Goal: Task Accomplishment & Management: Manage account settings

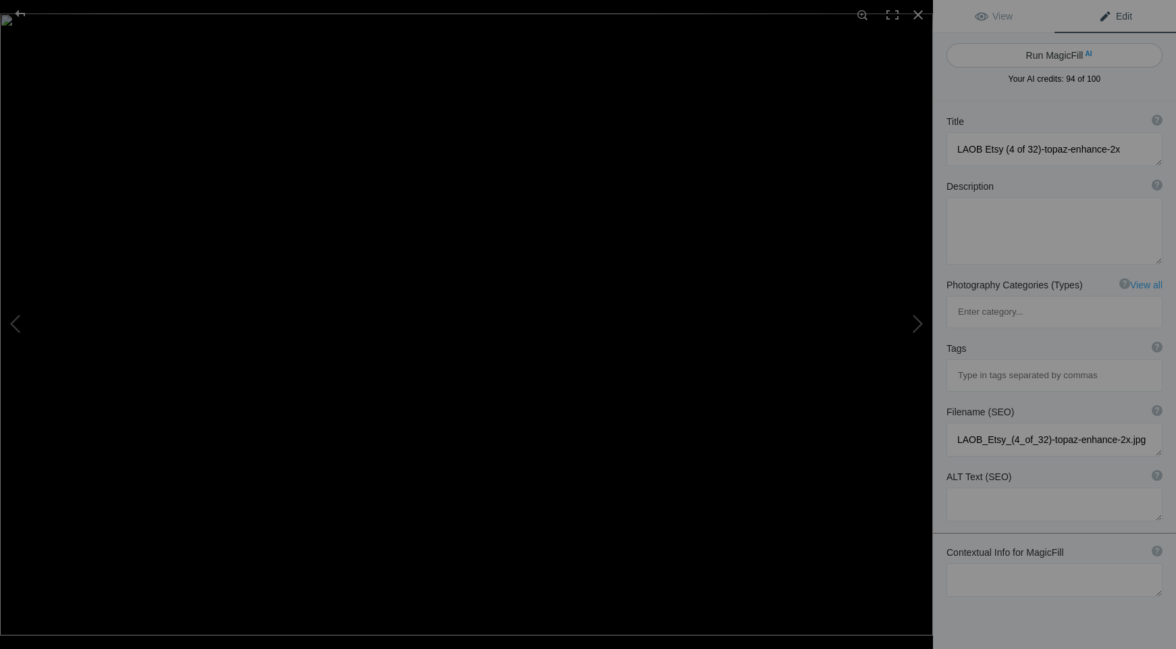
click at [1054, 55] on button "Run MagicFill AI" at bounding box center [1054, 55] width 216 height 24
type textarea "Ford Mustang Racing at High Speed on Track"
type textarea "Experience the thrill of motorsport with this dynamic shot of a Ford Mustang ra…"
type textarea "ford-mustang-racing-high-speed.jpg"
type textarea "A Ford Mustang racing at high speed on a track, showcasing its sleek design and…"
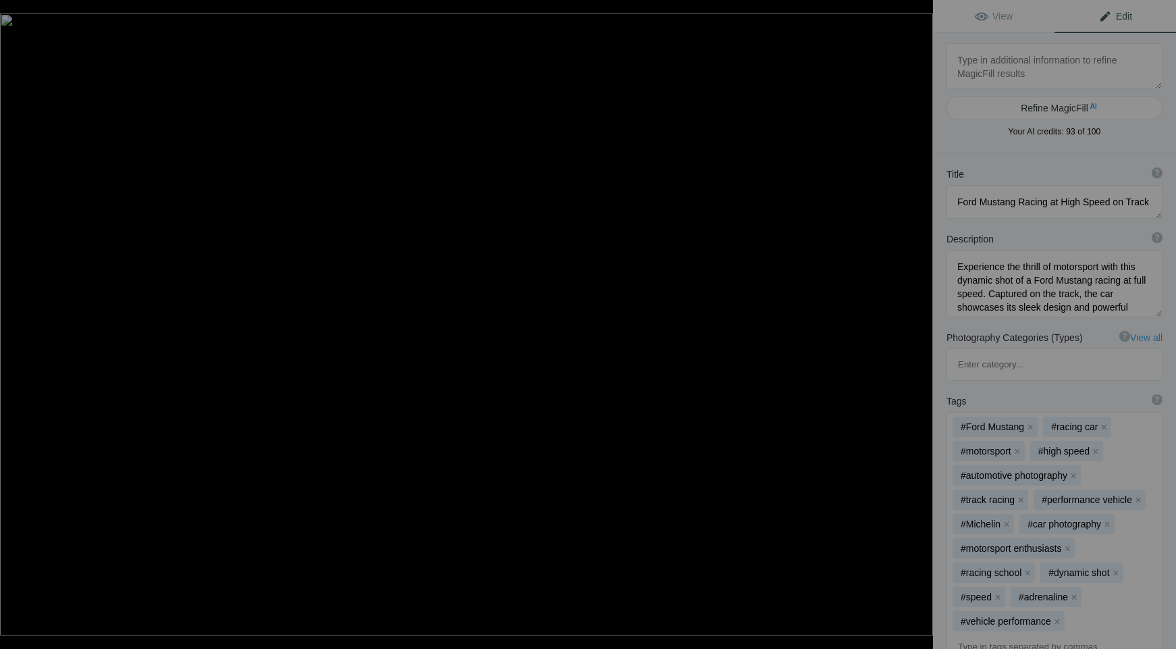
type textarea "Honeybee Pollinating Pink Daisies in a Vibrant Garden"
type textarea "This stunning close-up captures a honeybee diligently pollinating delicate pink…"
type textarea "honeybee-pollinating-pink-daisies.jpg"
type textarea "Close-up of a honeybee pollinating pink daisies, showcasing the delicate petals…"
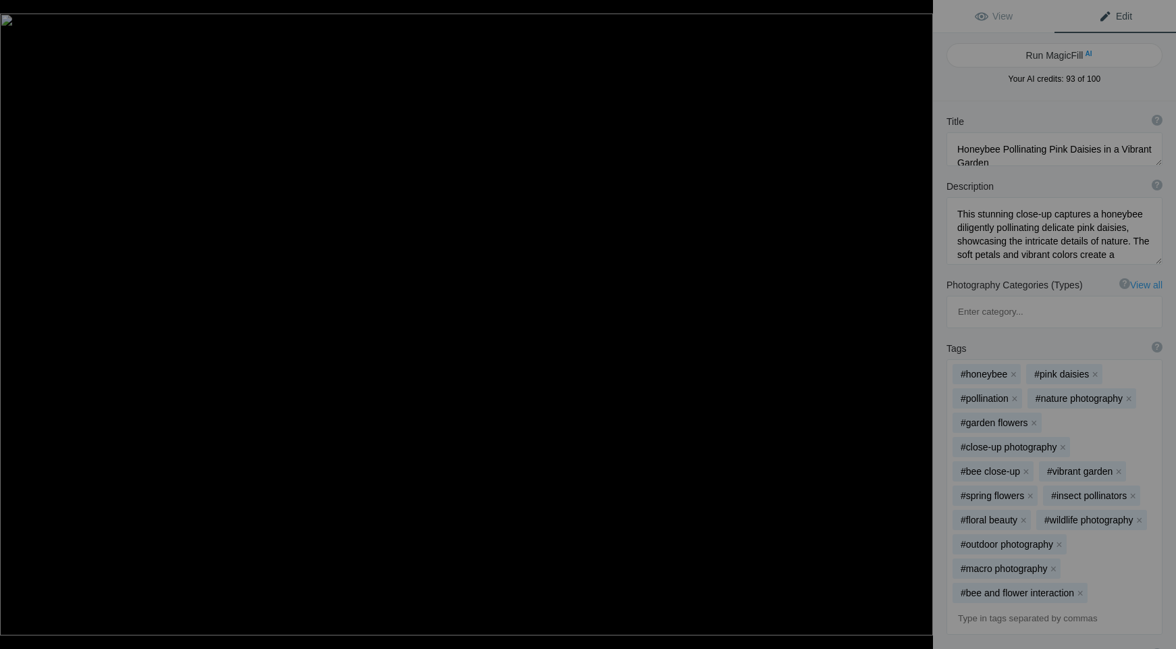
type textarea "Ford Mustang Racing at High Speed on Track"
type textarea "Experience the thrill of motorsport with this dynamic shot of a Ford Mustang ra…"
type textarea "ford-mustang-racing-high-speed.jpg"
type textarea "A Ford Mustang racing at high speed on a track, showcasing its sleek design and…"
type textarea "LAOB Etsy (5 of 32)"
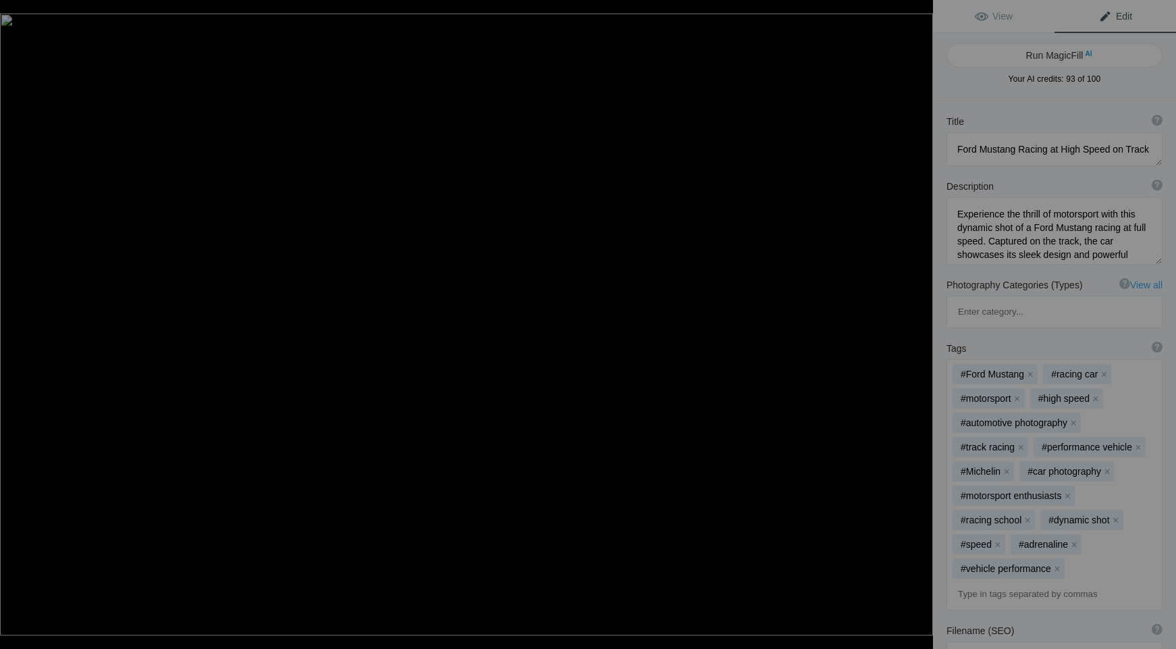
type textarea "LAOB_Etsy_(5_of_32).jpg"
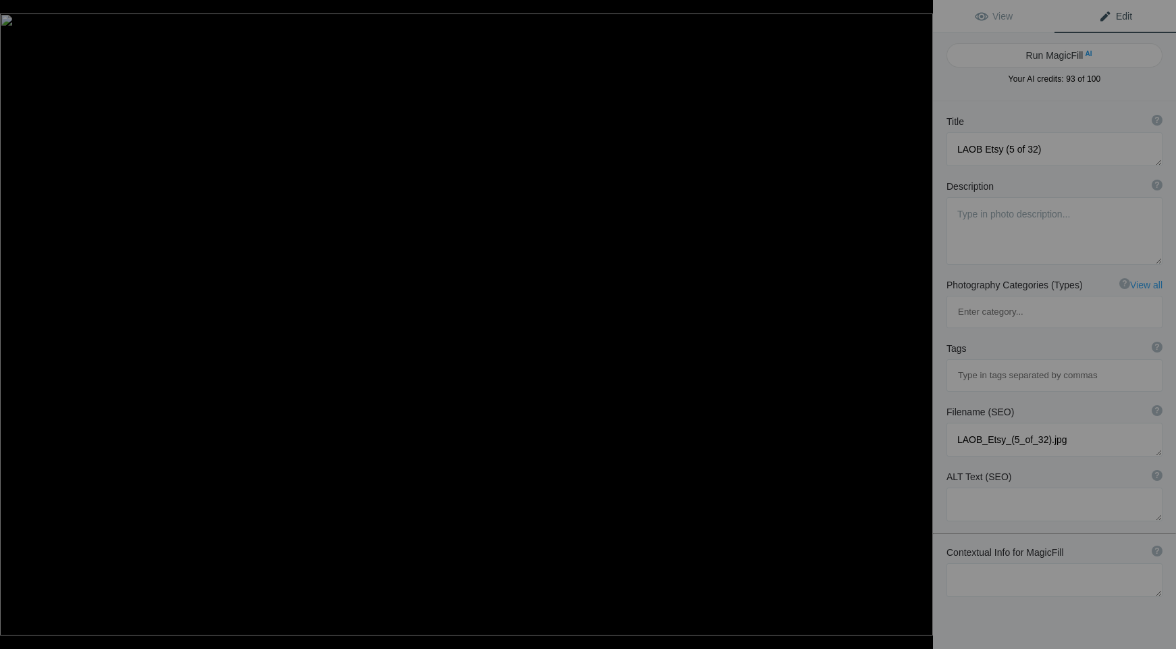
click at [1054, 55] on button "Run MagicFill AI" at bounding box center [1054, 55] width 216 height 24
type textarea "Vintage P-51 Mustang Aircraft at [GEOGRAPHIC_DATA]"
type textarea "This stunning photograph captures a vintage P-51 Mustang aircraft, showcasing i…"
type textarea "vintage-p51-mustang-aircraft-airfield.jpg"
type textarea "A vintage P-51 Mustang aircraft with a yellow tail parked on the tarmac, showca…"
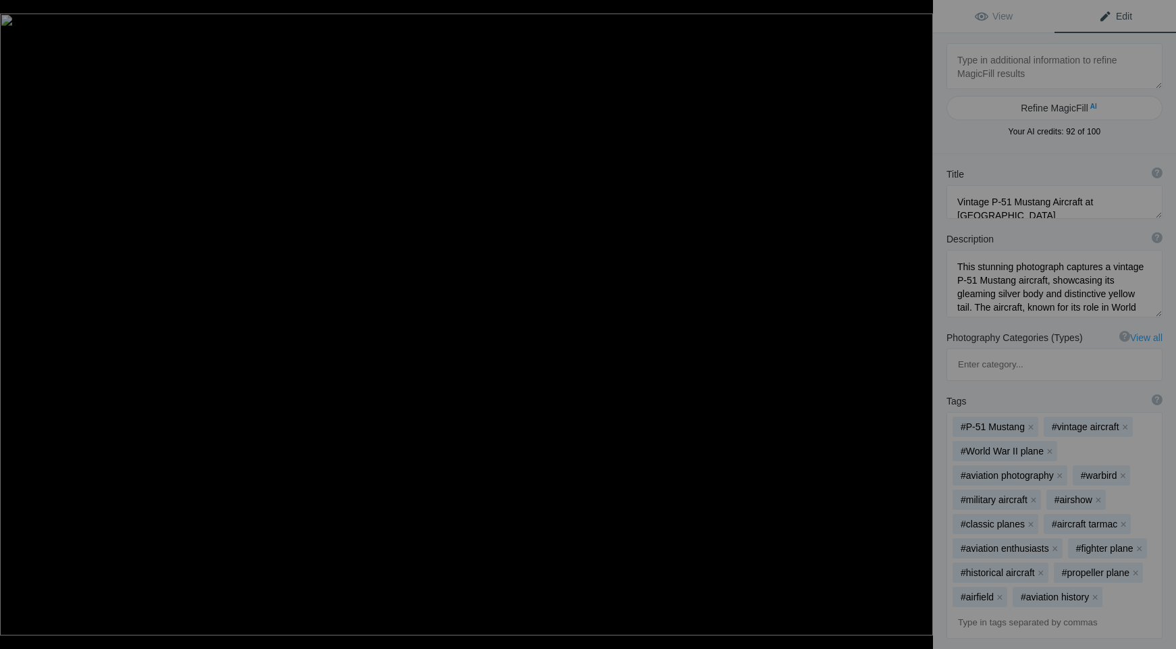
type textarea "LAOB Etsy (6 of 32)"
type textarea "LAOB_Etsy_(6_of_32).jpg"
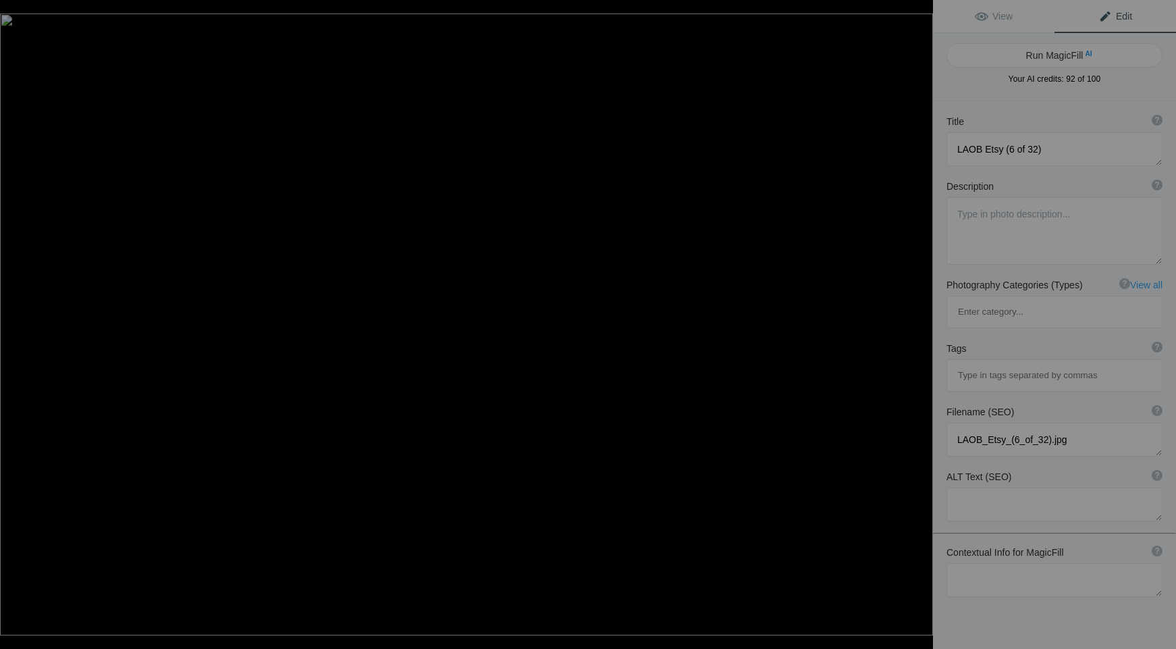
click at [1054, 55] on button "Run MagicFill AI" at bounding box center [1054, 55] width 216 height 24
type textarea "Vintage Aircraft Propeller Close-Up"
type textarea "This striking black-and-white photograph captures the intricate details of a vi…"
type textarea "vintage-aircraft-propeller-close-up.jpg"
type textarea "Close-up view of a vintage aircraft propeller and landing gear in black and whi…"
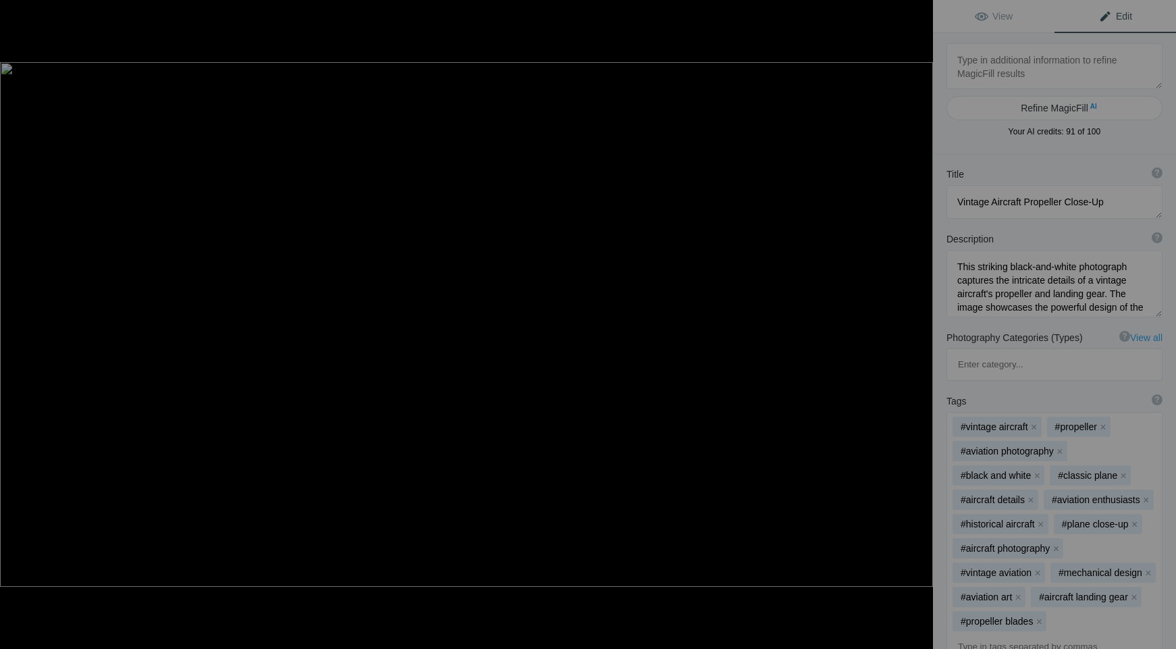
type textarea "LAOB Etsy (7 of 32)"
type textarea "LAOB_Etsy_(7_of_32).jpg"
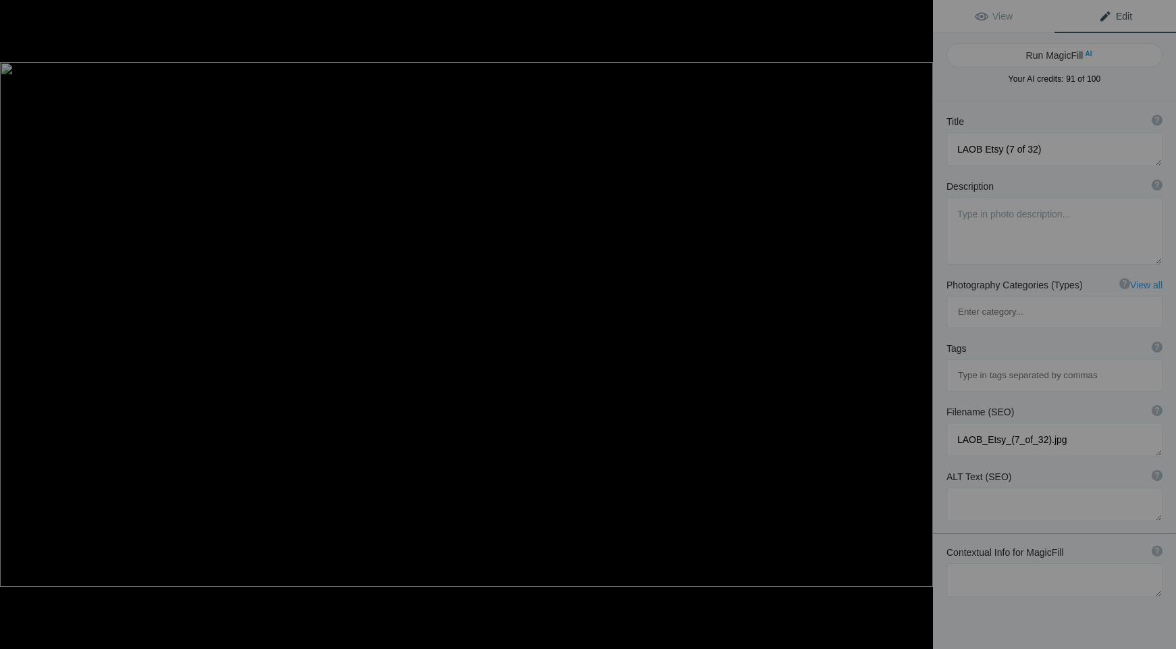
click at [1054, 55] on button "Run MagicFill AI" at bounding box center [1054, 55] width 216 height 24
type textarea "Serene Mountain Landscape at Dawn"
type textarea "Experience the breathtaking beauty of a serene mountain landscape captured at d…"
type textarea "serene-mountain-landscape-dawn.jpg"
type textarea "A serene mountain landscape at dawn, featuring rolling hills and misty valleys …"
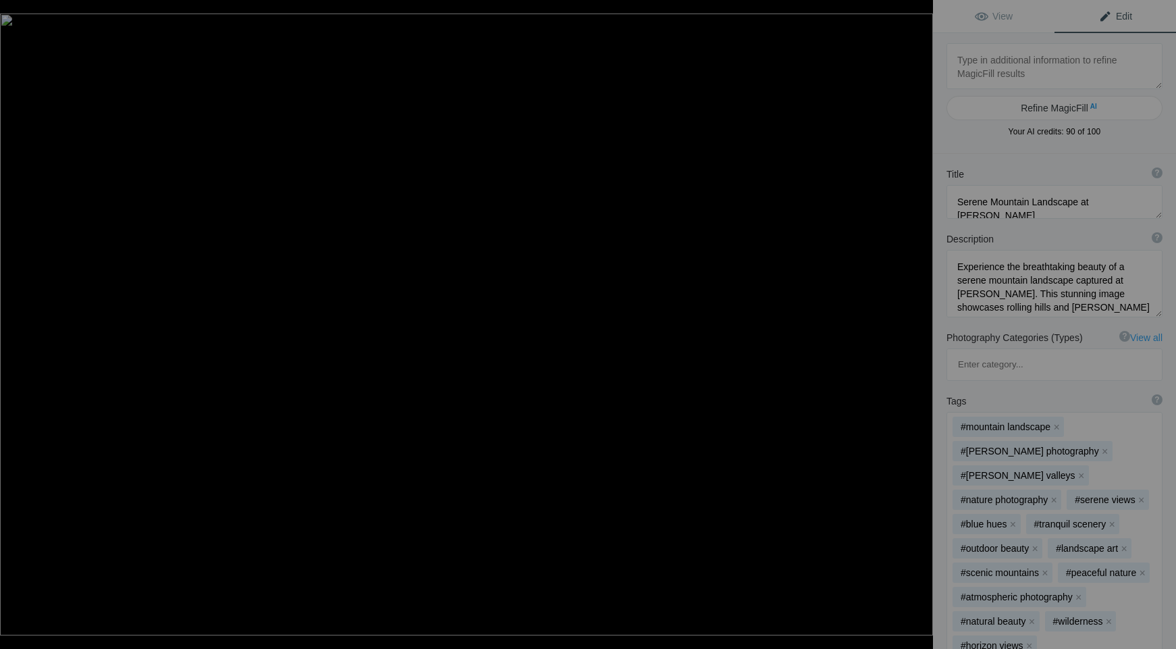
type textarea "LAOB Etsy (8 of 32)"
type textarea "LAOB_Etsy_(8_of_32).jpg"
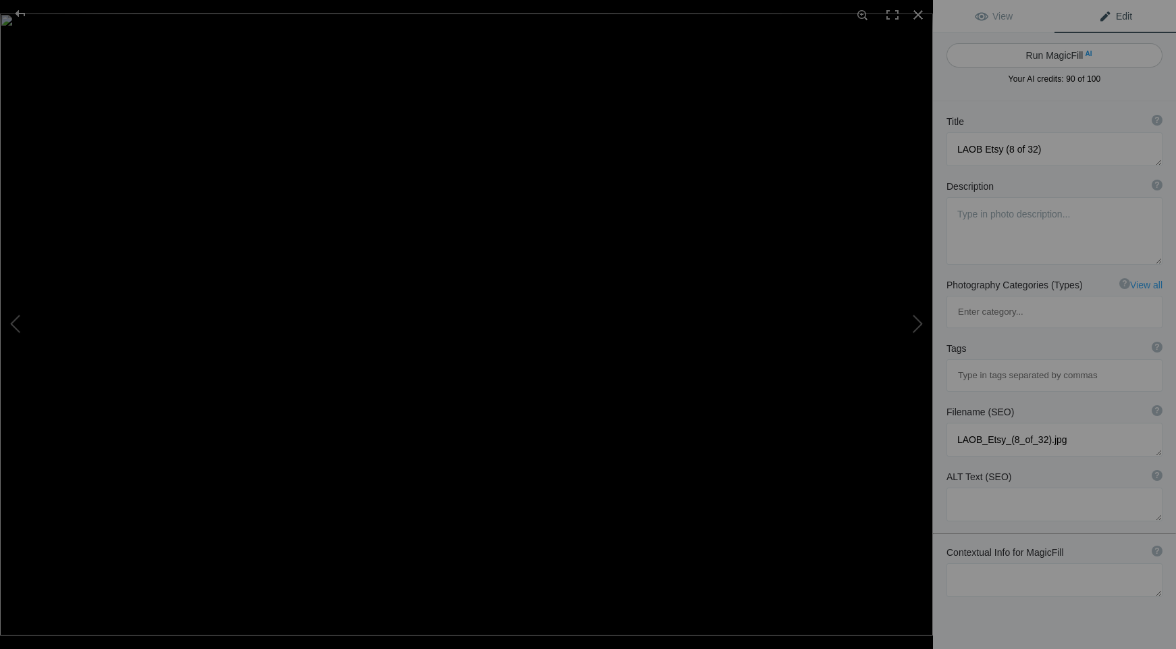
click at [1054, 54] on button "Run MagicFill AI" at bounding box center [1054, 55] width 216 height 24
type textarea "Classic Ford Mustang and Vintage Jet Fighter at Airshow"
type textarea "This striking image captures a classic Ford Mustang, showcasing its vibrant ora…"
type textarea "classic-ford-mustang-vintage-jet-fighter.jpg"
type textarea "A classic orange Ford Mustang parked in front of a vintage jet fighter, showcas…"
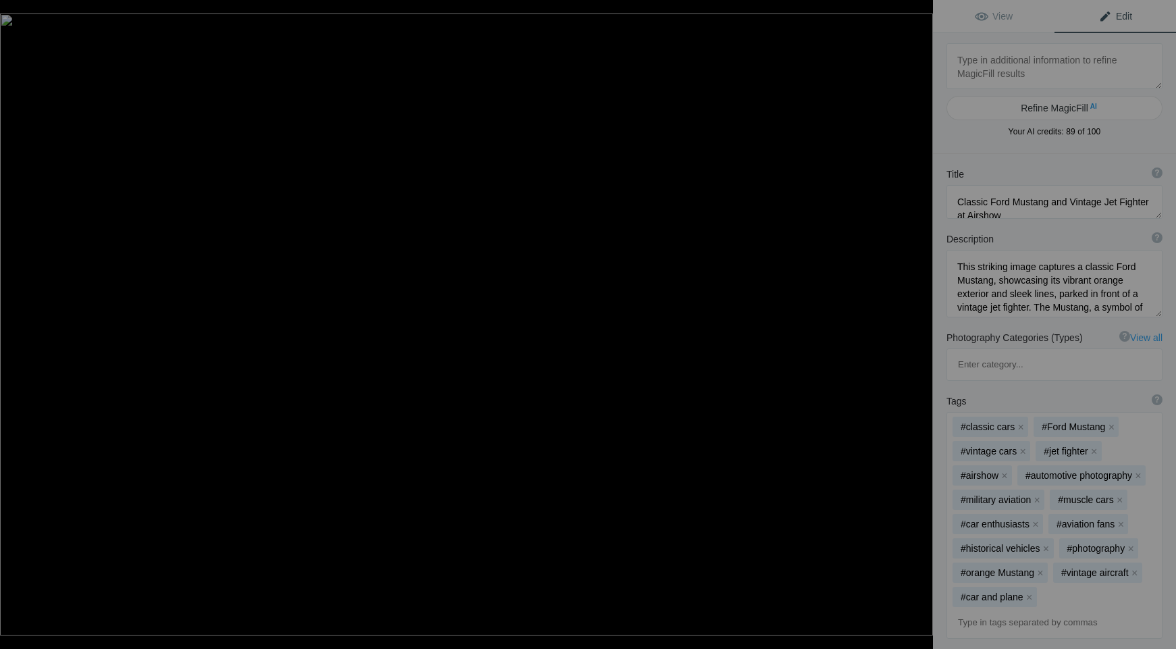
type textarea "LAOB Etsy (9 of 32)"
type textarea "LAOB_Etsy_(9_of_32).jpg"
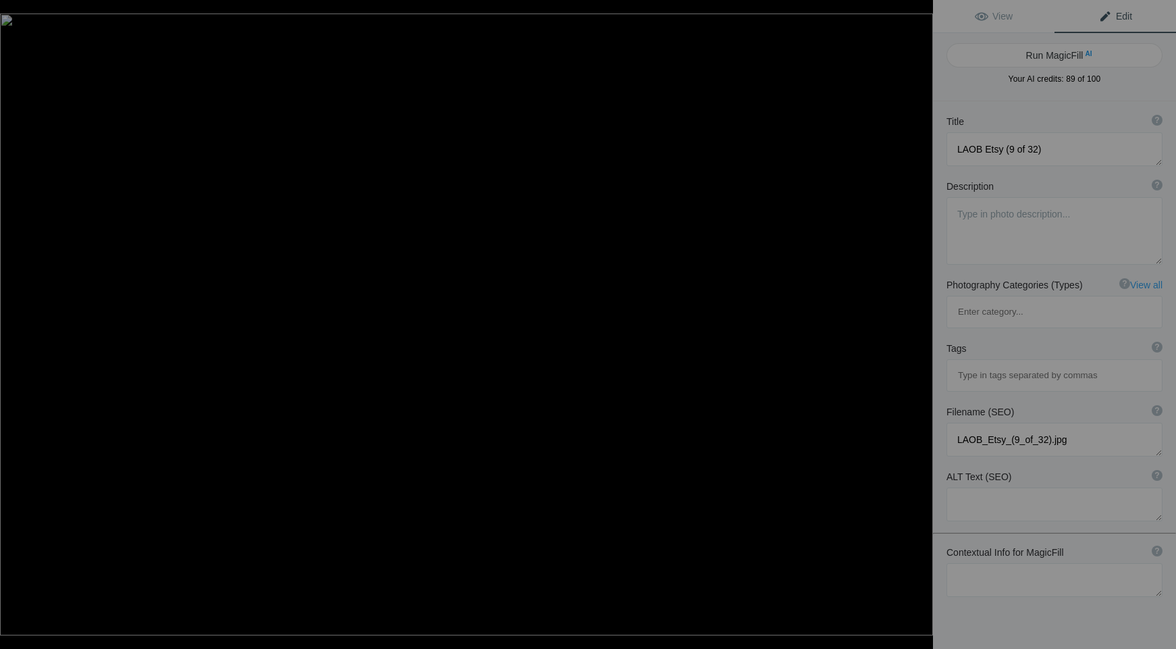
click at [1054, 54] on button "Run MagicFill AI" at bounding box center [1054, 55] width 216 height 24
type textarea "Breathtaking Sunset Over Smoky Mountains"
type textarea "Experience the stunning beauty of a sunset over the Smoky Mountains, where the …"
type textarea "smoky-mountains-sunset.jpg"
type textarea "A stunning sunset over the Smoky Mountains, featuring vibrant orange and pink h…"
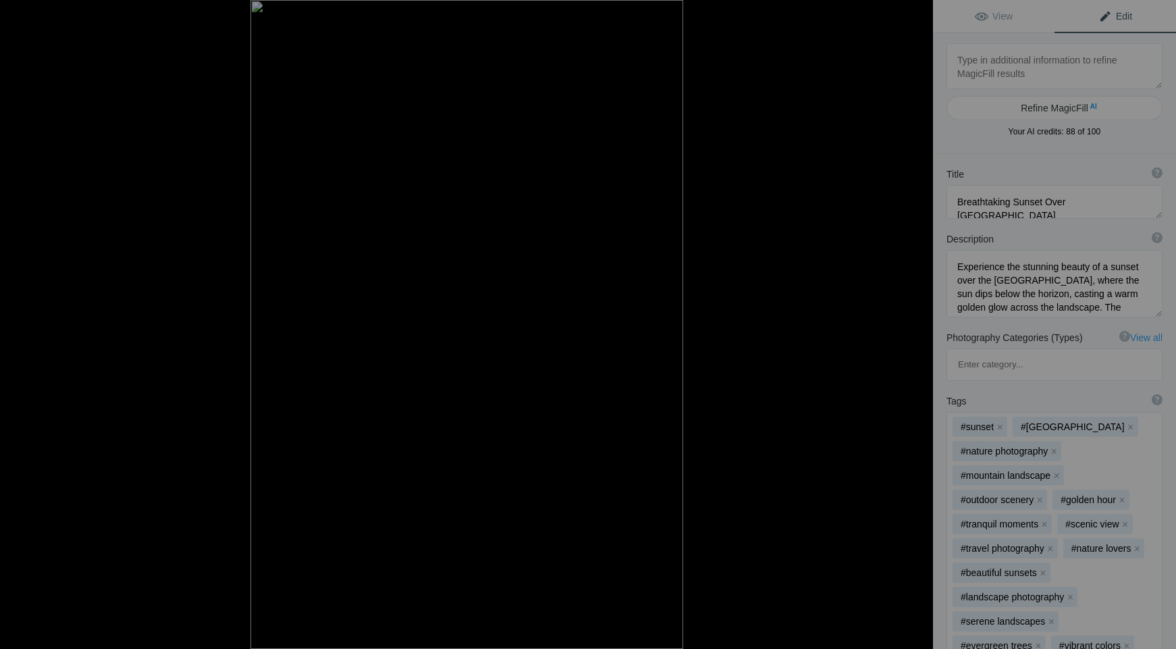
type textarea "LAOB Etsy (10 of 32)"
type textarea "LAOB_Etsy_(10_of_32).jpg"
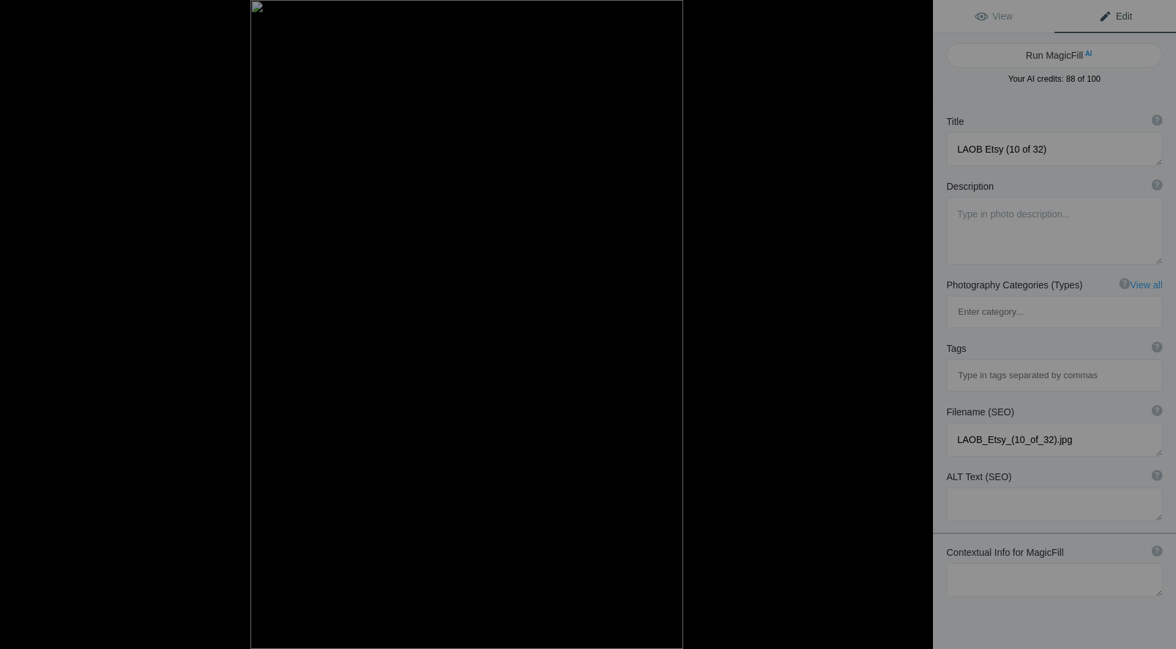
click at [1054, 54] on button "Run MagicFill AI" at bounding box center [1054, 55] width 216 height 24
type textarea "Serene Waterfall Cascading Over Rocky Terrain"
type textarea "This stunning image captures a serene waterfall gracefully cascading over rugge…"
type textarea "serene-waterfall-cascading-over-rocks.jpg"
type textarea "Waterfall cascading over rocks surrounded by greenery, creating a peaceful natu…"
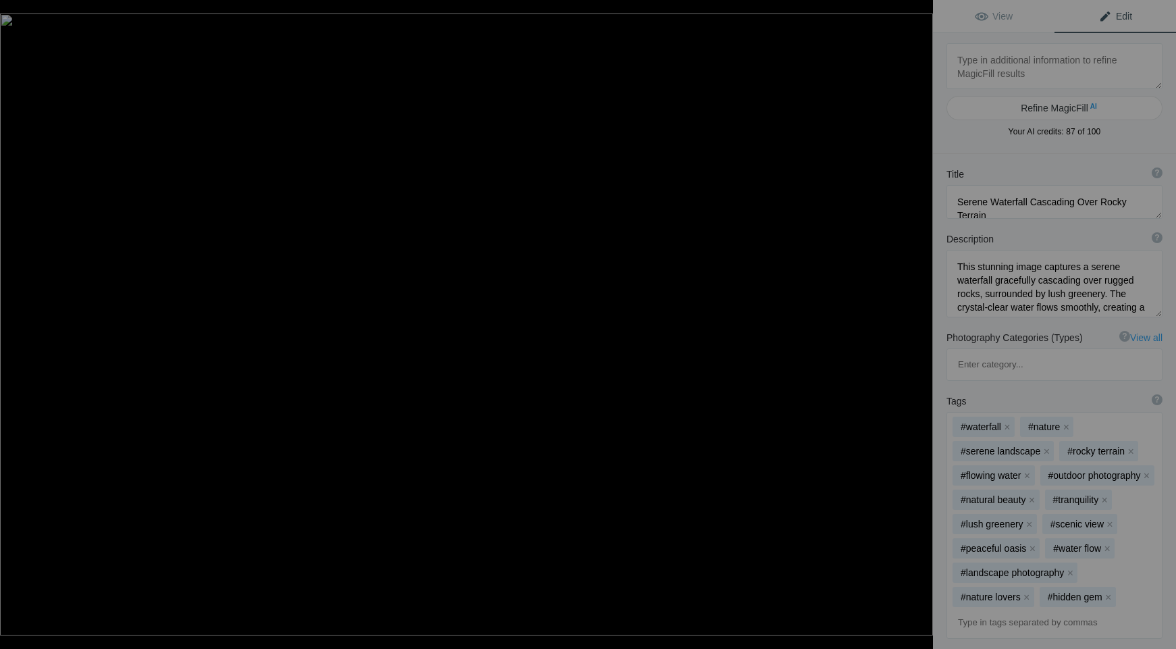
type textarea "LAOB Etsy (11 of 32)"
type textarea "LAOB_Etsy_(11_of_32).jpg"
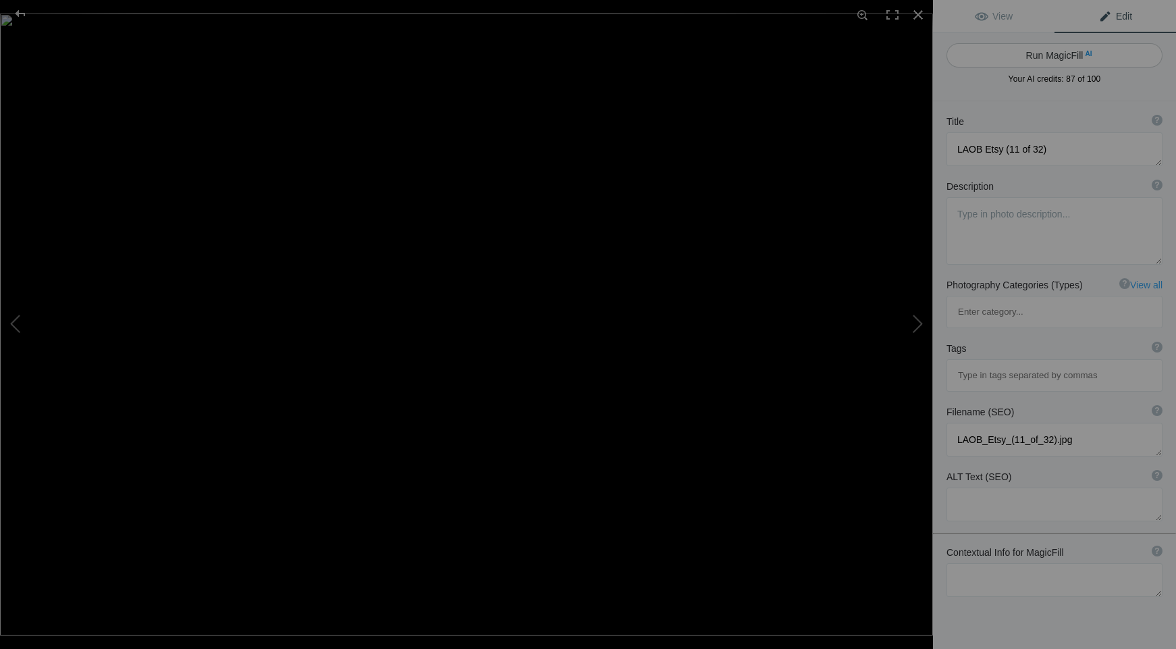
click at [1045, 49] on button "Run MagicFill AI" at bounding box center [1054, 55] width 216 height 24
type textarea "Delicate White Hydrangea Blooms Close-Up"
type textarea "This stunning close-up captures the intricate beauty of white hydrangea flowers…"
type textarea "delicate-white-hydrangea-blooms-close-up.jpg"
type textarea "Close-up of delicate white hydrangea flowers, highlighting their soft petals an…"
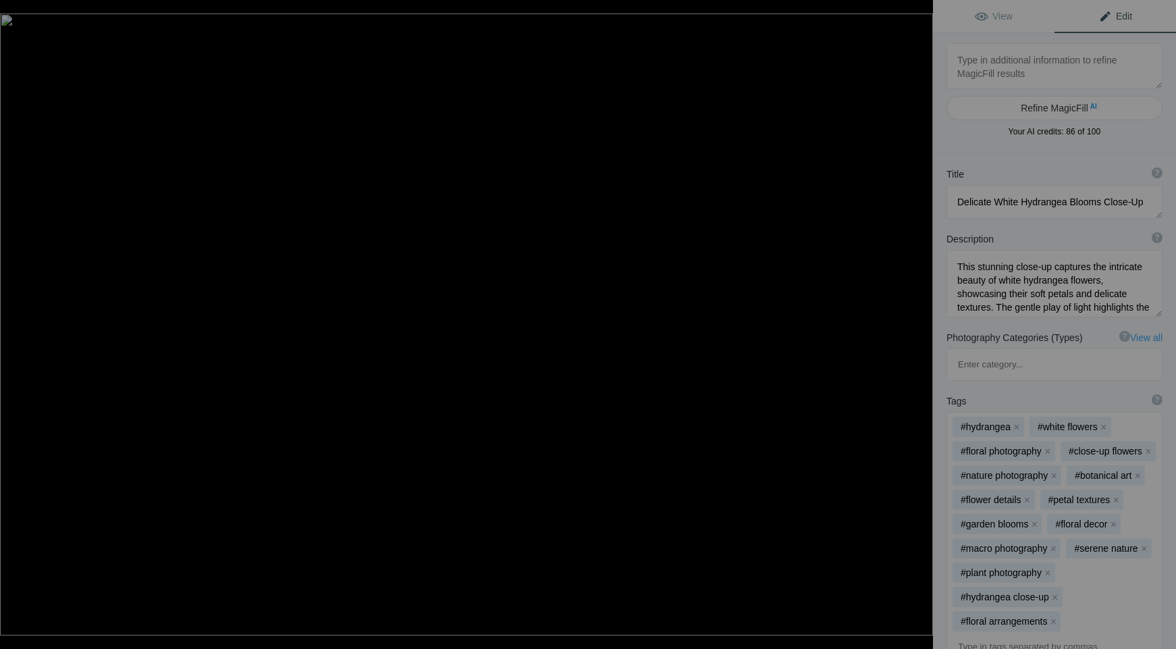
type textarea "LAOB Etsy (12 of 32)"
type textarea "LAOB_Etsy_(12_of_32).jpg"
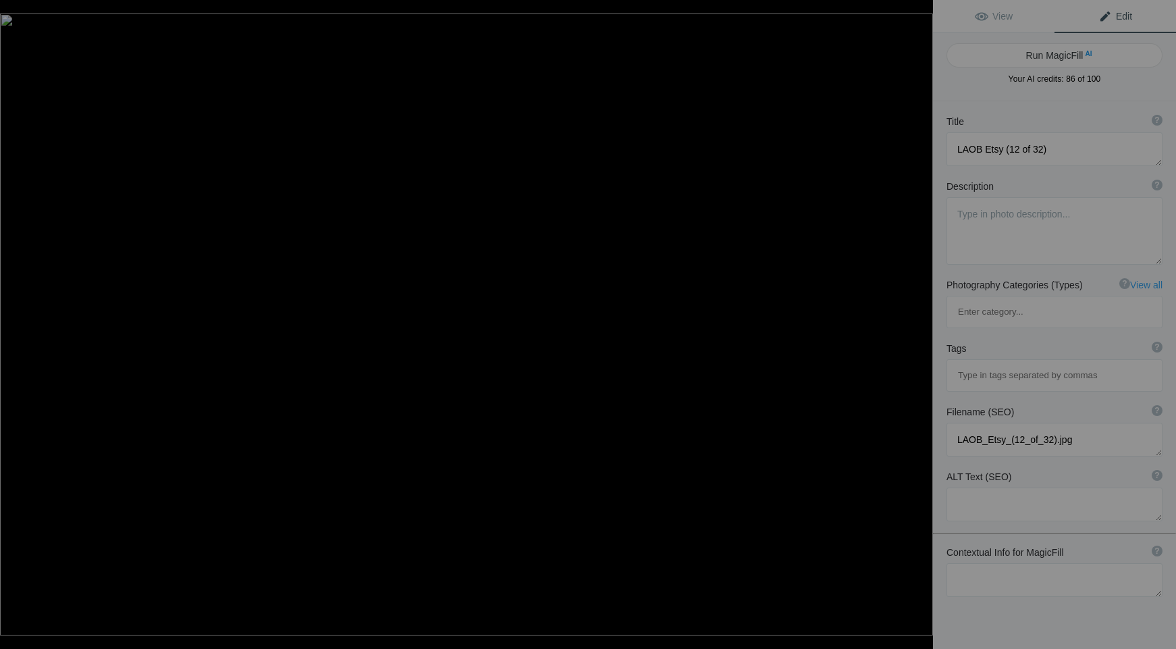
click at [1045, 49] on button "Run MagicFill AI" at bounding box center [1054, 55] width 216 height 24
type textarea "Vibrant Purple Chrysanthemums in Bloom"
type textarea "This stunning close-up captures the intricate beauty of vibrant purple chrysant…"
type textarea "vibrant-purple-chrysanthemums-bloom.jpg"
type textarea "Close-up of vibrant purple chrysanthemums with dew droplets, showcasing their i…"
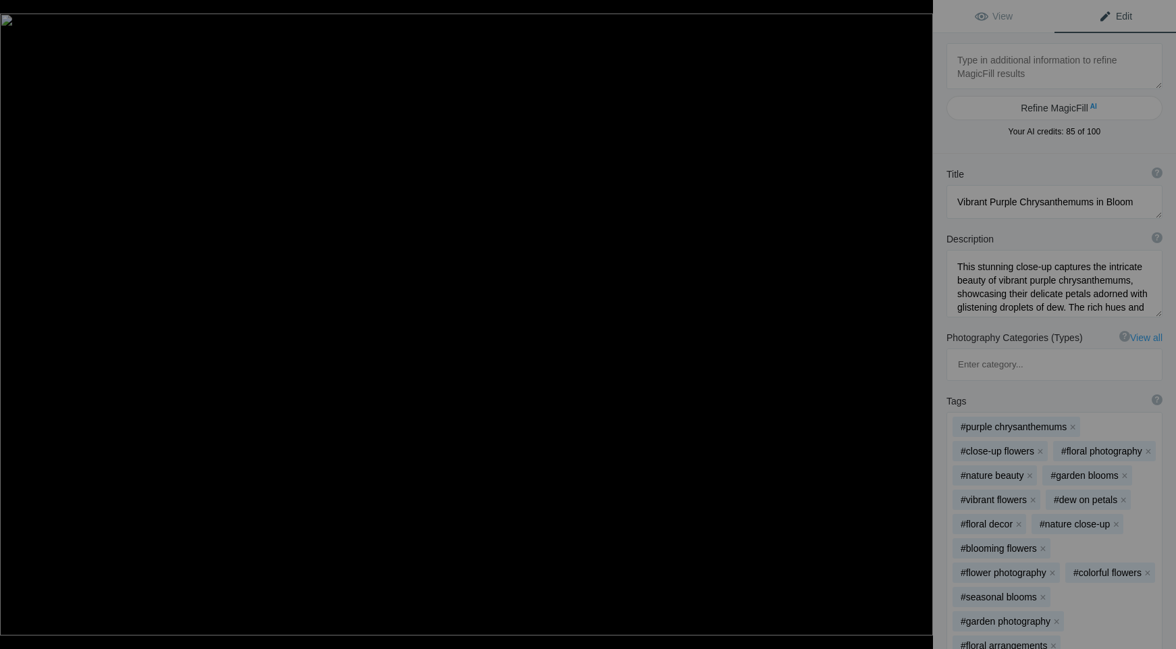
type textarea "LAOB Etsy (13 of 32)-topaz-enhance-2x"
type textarea "LAOB_Etsy_(13_of_32)-topaz-enhance-2x.jpg"
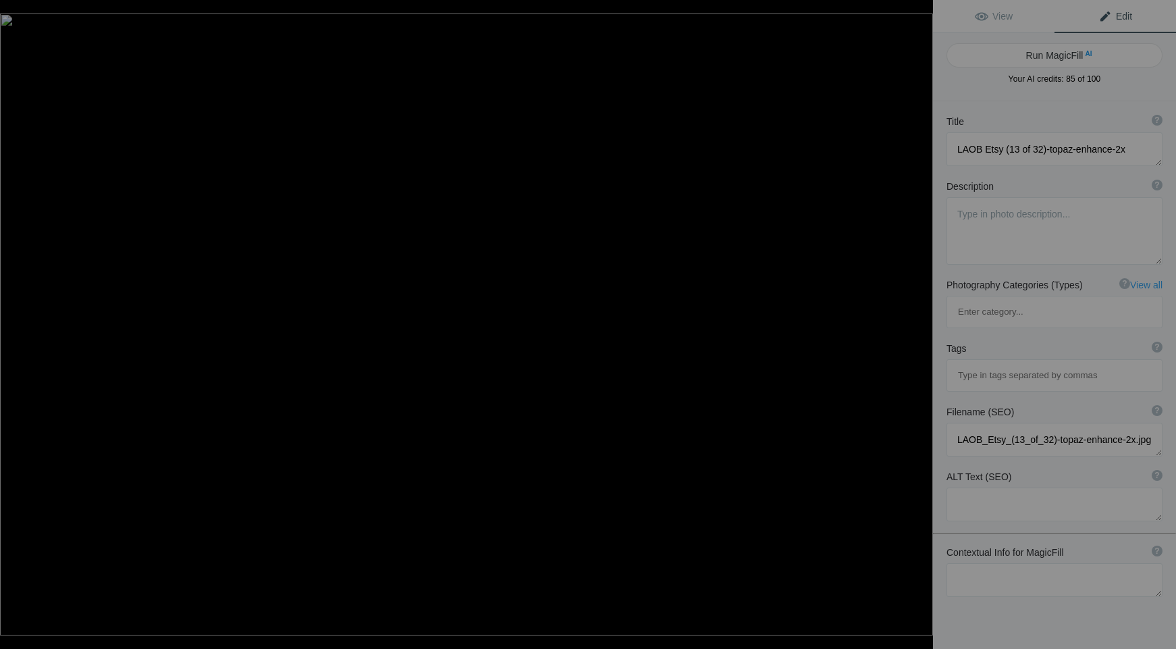
click at [1045, 49] on button "Run MagicFill AI" at bounding box center [1054, 55] width 216 height 24
type textarea "F-22 Raptor in Flight Against a Clear Sky"
type textarea "Experience the power and precision of the F-22 Raptor as it soars through the s…"
type textarea "f-22-raptor-flight-moon.jpg"
type textarea "An F-22 Raptor fighter jet performing a maneuver against a clear sky with the m…"
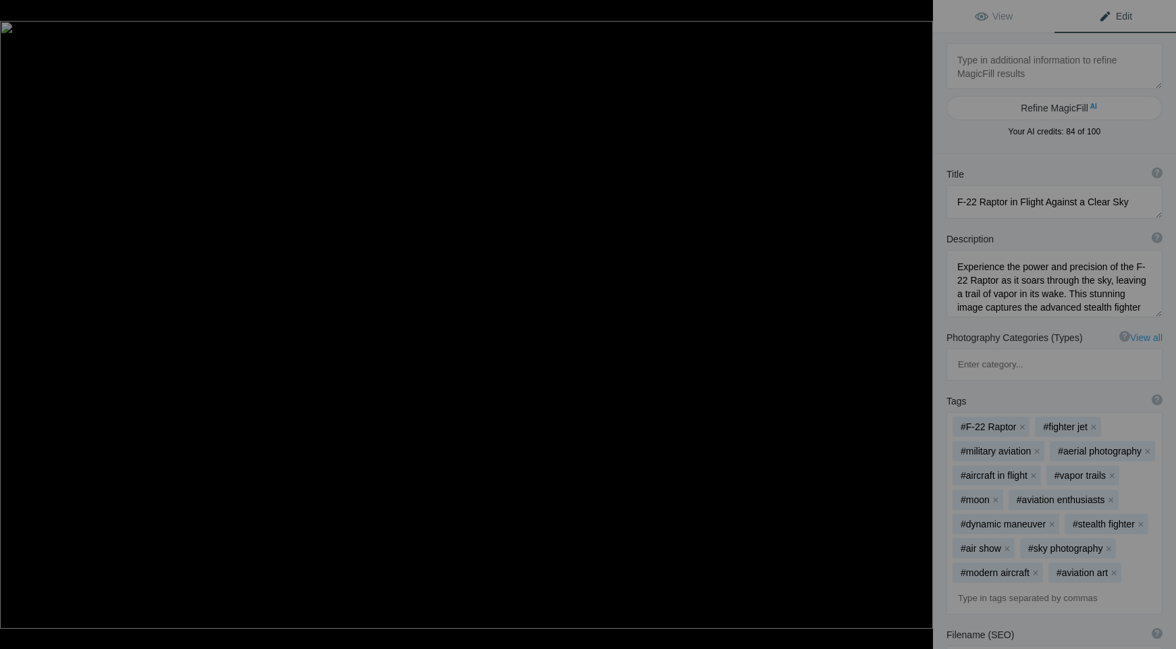
type textarea "LAOB Etsy (14 of 32)-topaz-enhance-2.2x"
type textarea "LAOB_Etsy_(14_of_32)-topaz-enhance-2.2x.jpg"
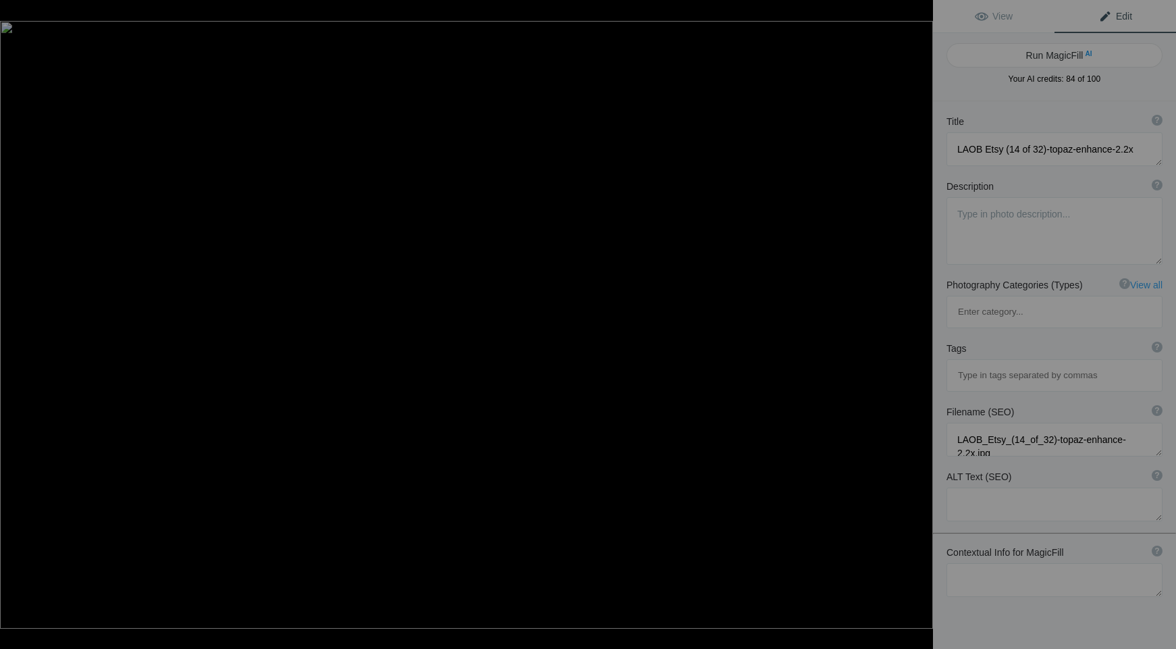
click at [1045, 49] on button "Run MagicFill AI" at bounding box center [1054, 55] width 216 height 24
type textarea "Vintage Fighter Plane Performing Stunt with Explosive Fireballs"
type textarea "Experience the thrill of aviation with this stunning image capturing a vintage …"
type textarea "vintage-fighter-plane-stunt-explosions.jpg"
type textarea "Vintage fighter plane performing a stunt with explosive fireballs in the backgr…"
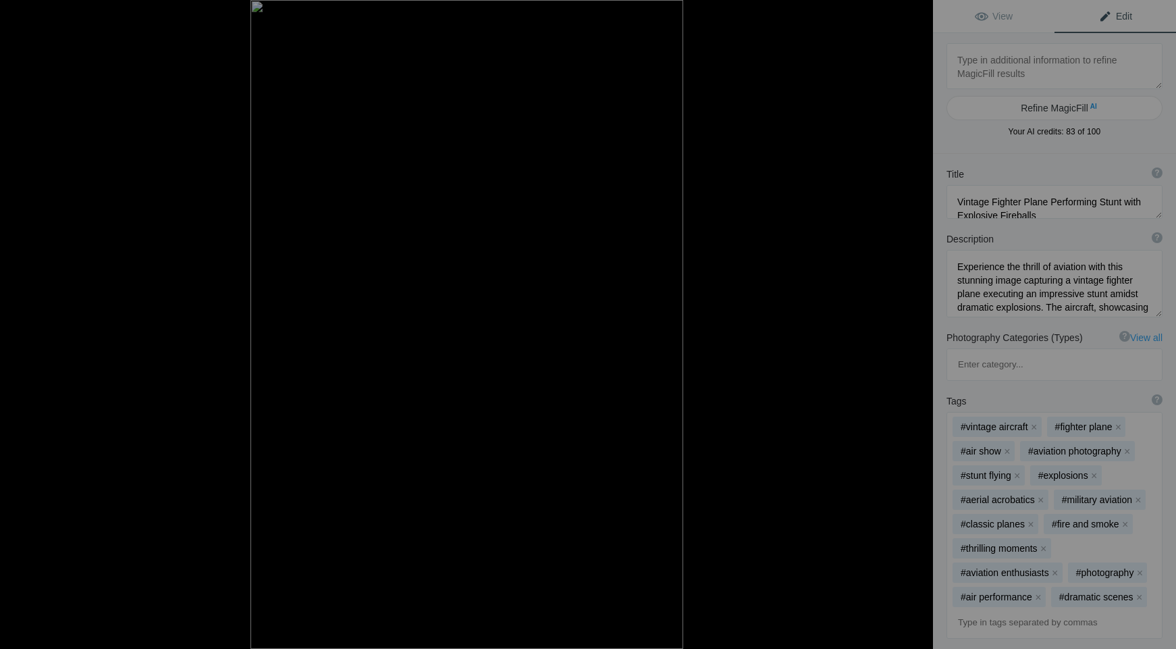
type textarea "LAOB Etsy (15 of 32)"
type textarea "LAOB_Etsy_(15_of_32).jpg"
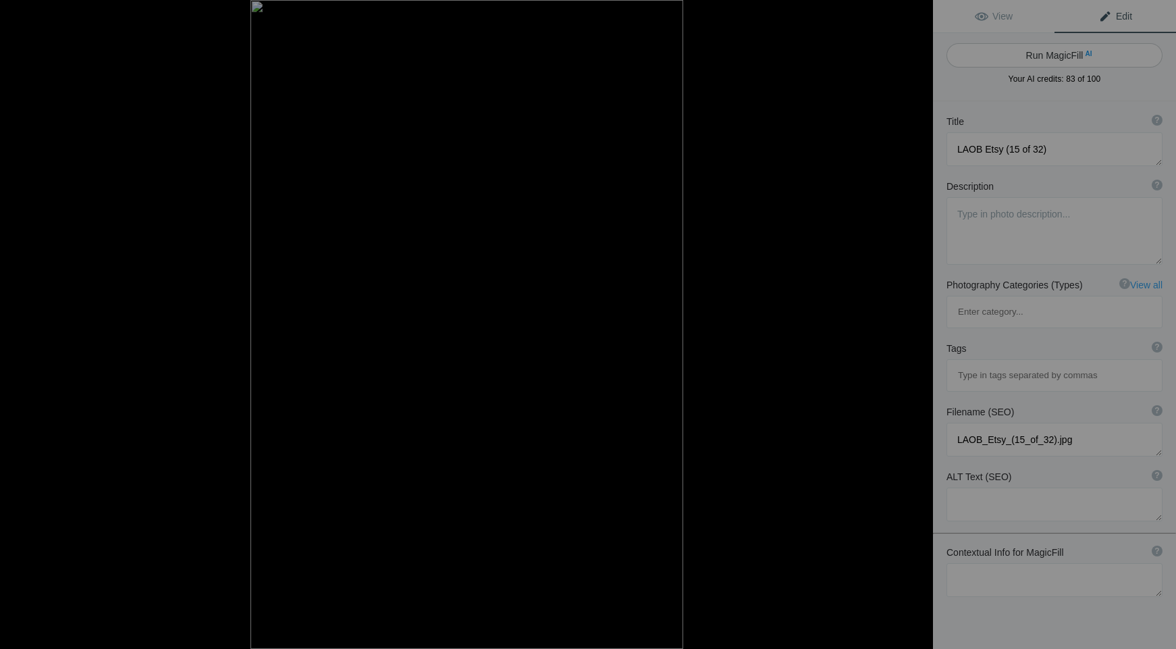
click at [1044, 50] on button "Run MagicFill AI" at bounding box center [1054, 55] width 216 height 24
type textarea "Historic Architectural Detail of a [GEOGRAPHIC_DATA] at [GEOGRAPHIC_DATA]"
type textarea "This stunning photograph captures the intricate architectural details of a cloc…"
type textarea "historic-clock-tower-sunset.jpg"
type textarea "A close-up of a historic clock tower illuminated by sunset, featuring ornate ar…"
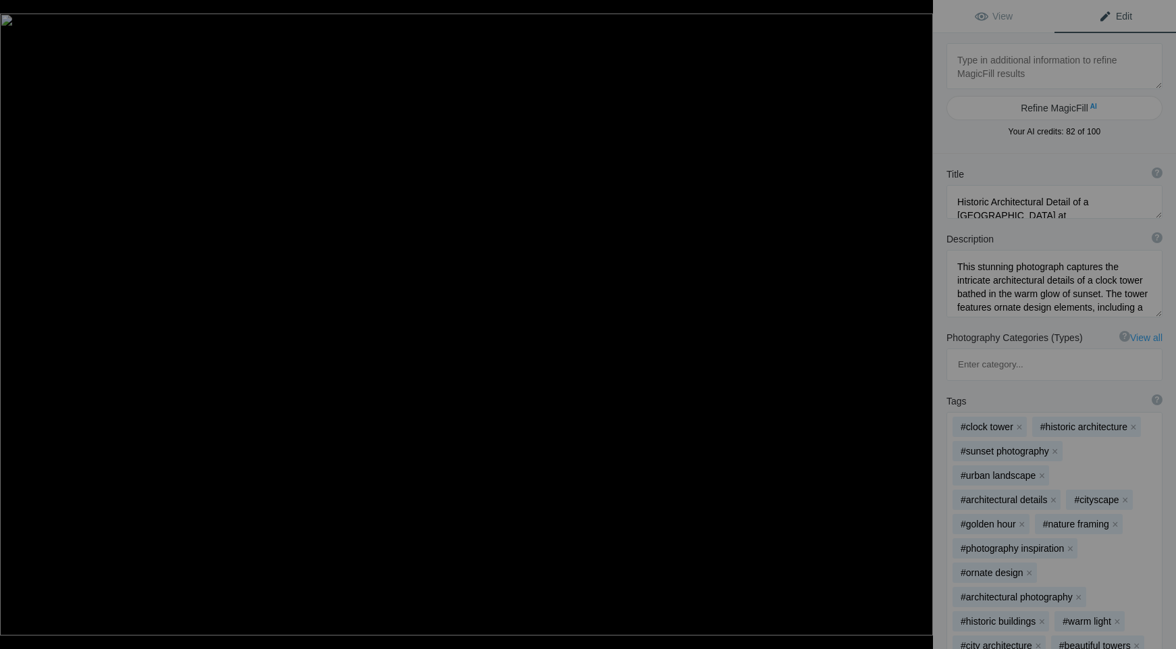
type textarea "LAOB Etsy (16 of 32)"
type textarea "LAOB_Etsy_(16_of_32).jpg"
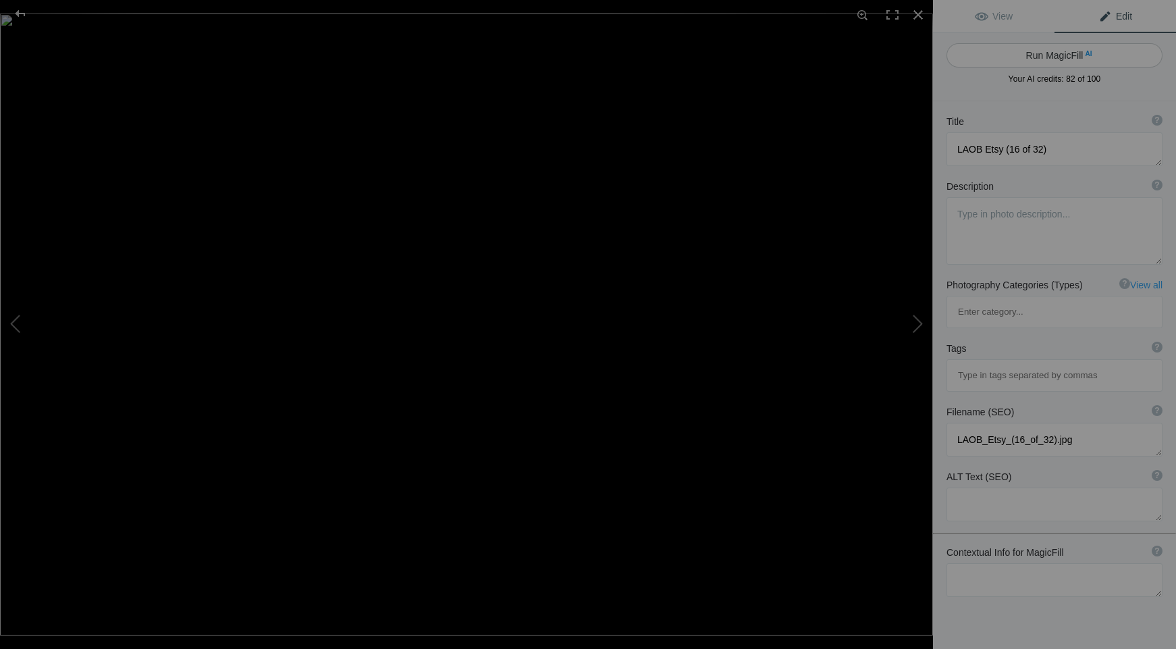
click at [1044, 51] on button "Run MagicFill AI" at bounding box center [1054, 55] width 216 height 24
type textarea "Historic Clock Tower Against a Colorful Sunset"
type textarea "This stunning photograph captures the intricate details of a historic clock tow…"
type textarea "historic-clock-tower-sunset.jpg"
type textarea "A close-up view of a historic clock tower with a golden dome, set against a col…"
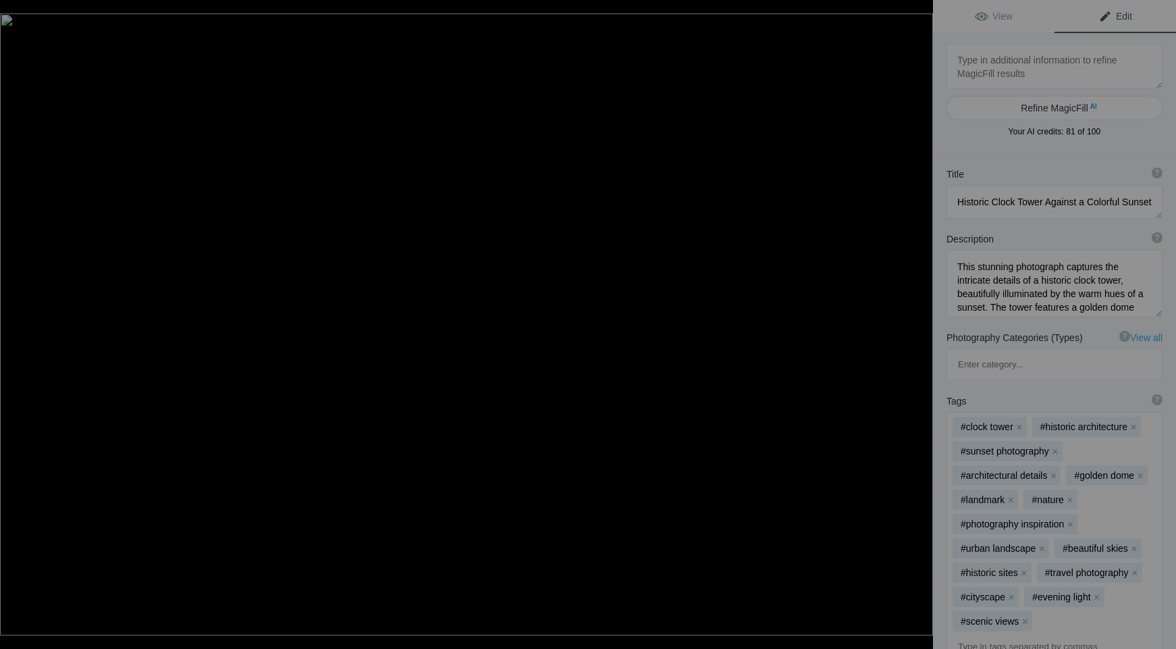
type textarea "LAOB Etsy (18 of 32)-topaz-enhance-2x"
type textarea "LAOB_Etsy_(18_of_32)-topaz-enhance-2x.jpg"
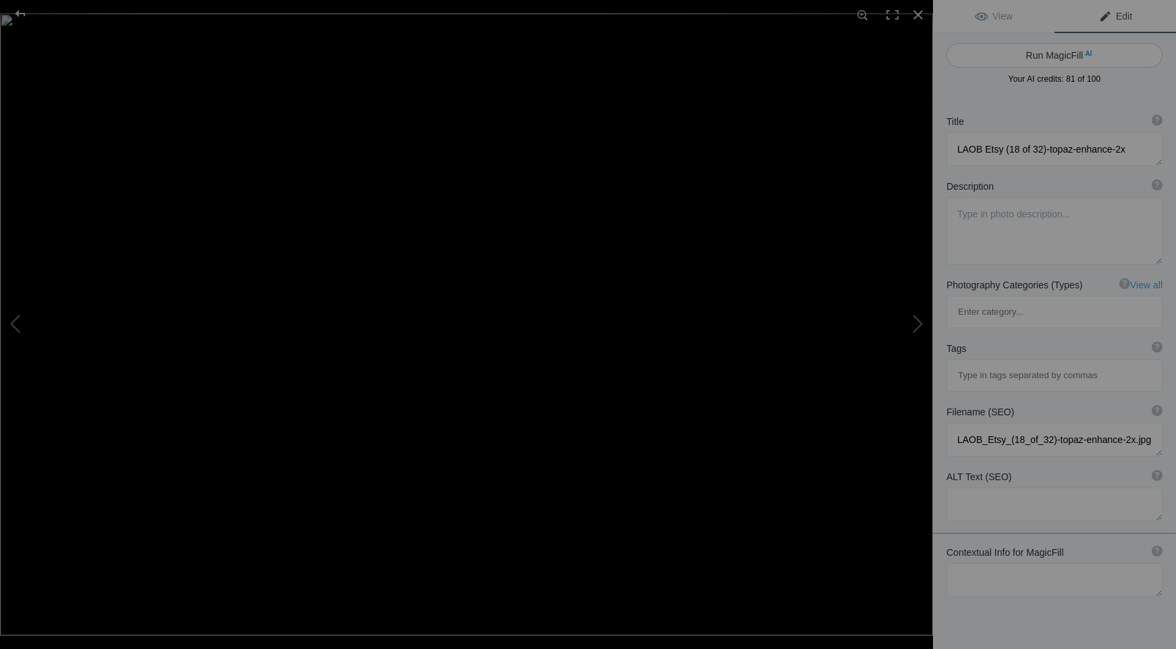
click at [1039, 56] on button "Run MagicFill AI" at bounding box center [1054, 55] width 216 height 24
type textarea "F/A-18 Super Hornet in Flight"
type textarea "Experience the power and agility of the F/A-18 Super Hornet as it soars through…"
type textarea "fa-18-super-hornet-in-flight.jpg"
type textarea "F/A-18 Super Hornet flying against a cloudy sky, showcasing its sleek design an…"
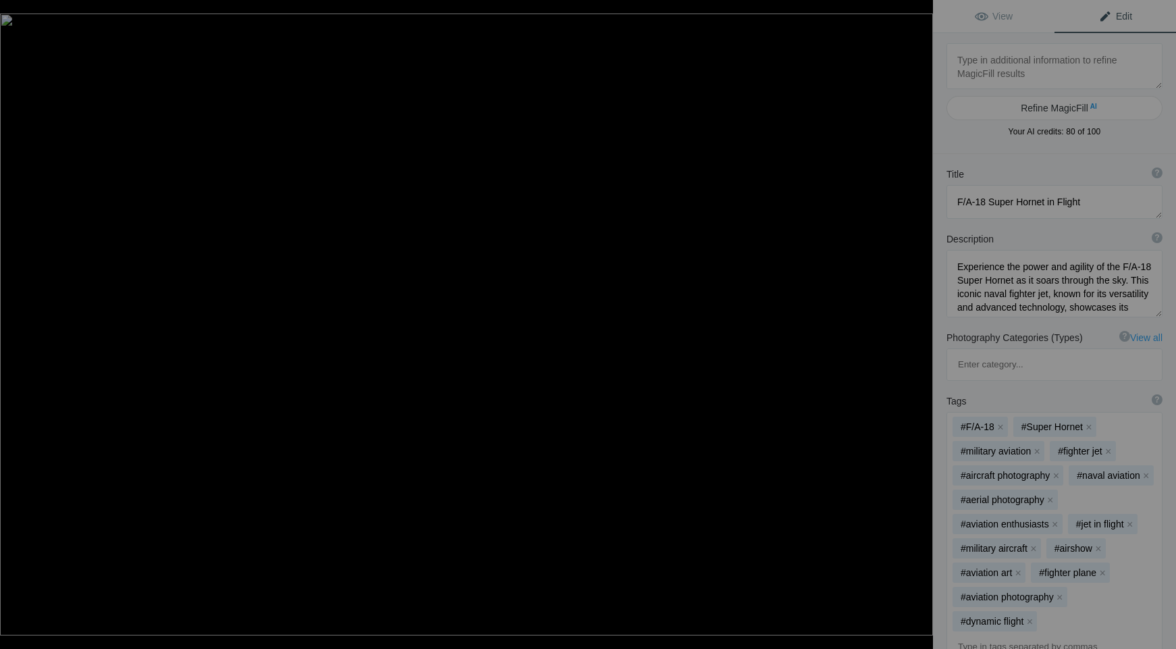
type textarea "LAOB Etsy (19 of 32)-topaz-enhance-2x"
type textarea "LAOB_Etsy_(19_of_32)-topaz-enhance-2x.jpg"
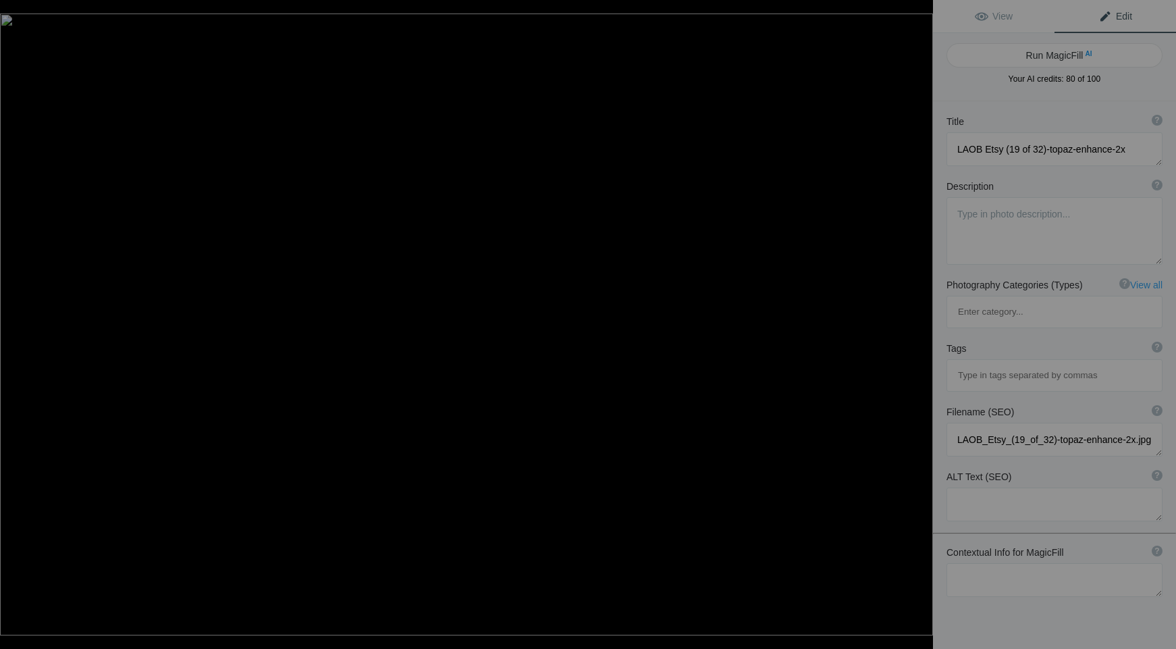
click at [1039, 56] on button "Run MagicFill AI" at bounding box center [1054, 55] width 216 height 24
type textarea "Stunning MiG-29 Fighter Jet in Camouflage Flying Against the Sky"
type textarea "Experience the thrill of aviation with this striking image of a MiG-29 fighter …"
type textarea "mig-29-fighter-jet-camouflage.jpg"
type textarea "MiG-29 fighter jet in camouflage flying against a cloudy sky, showcasing its de…"
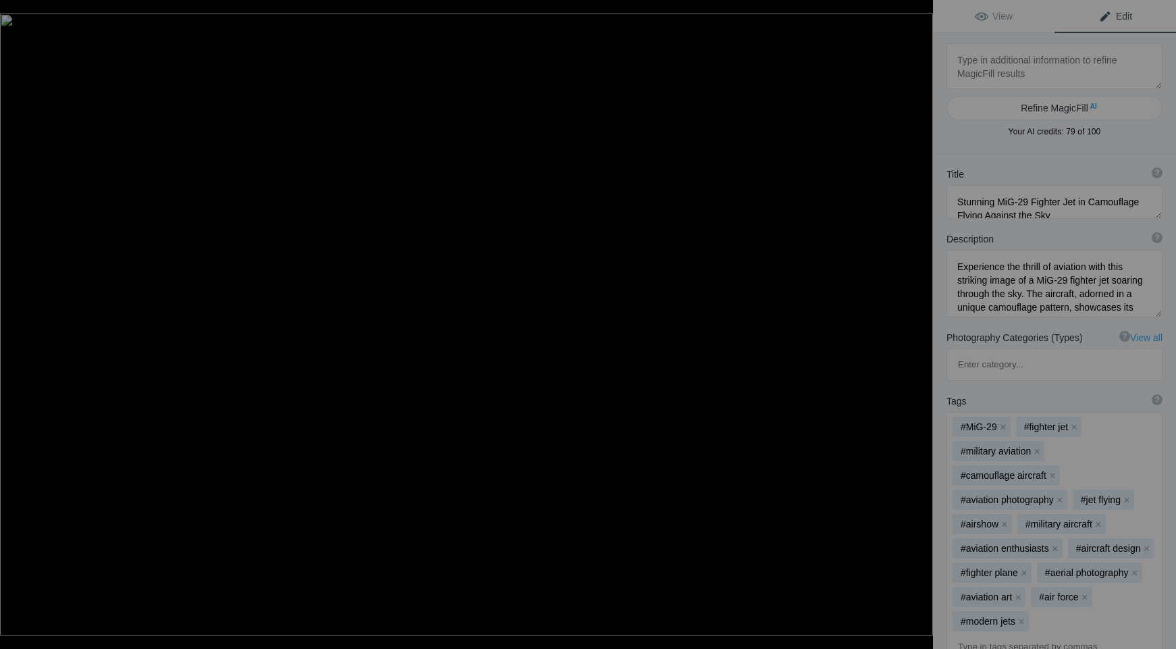
type textarea "LAOB Etsy (20 of 32)-topaz-enhance-2x"
type textarea "LAOB_Etsy_(20_of_32)-topaz-enhance-2x.jpg"
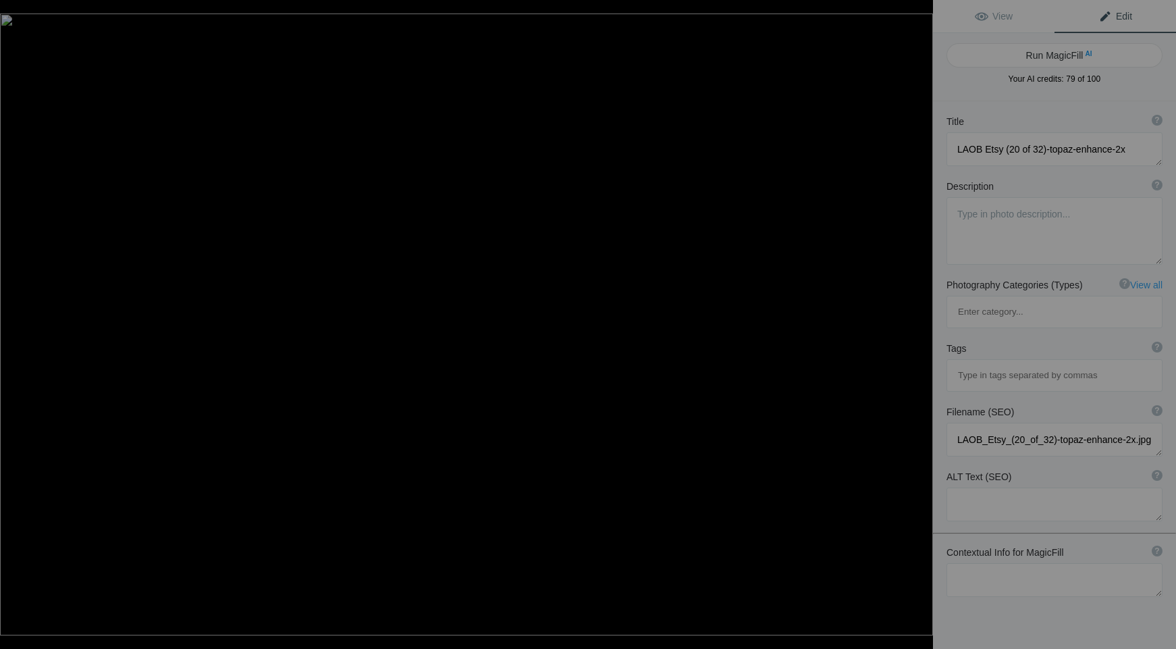
click at [1039, 56] on button "Run MagicFill AI" at bounding box center [1054, 55] width 216 height 24
type textarea "Precision Aerial Formation of Military Jets"
type textarea "Experience the thrill of aviation with this stunning image capturing a precise …"
type textarea "precision-aerial-formation-military-jets.jpg"
type textarea "A formation of five military jets flying in sync, leaving smoke trails against …"
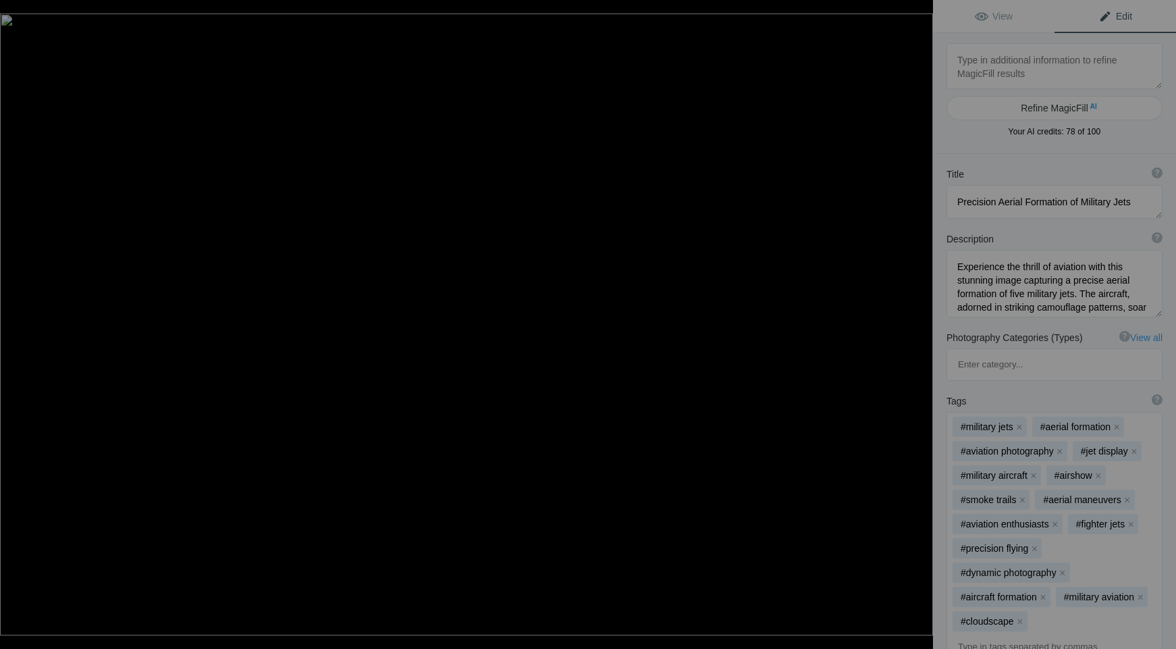
type textarea "LAOB Etsy (21 of 32)-topaz-enhance-2x"
type textarea "LAOB_Etsy_(21_of_32)-topaz-enhance-2x.jpg"
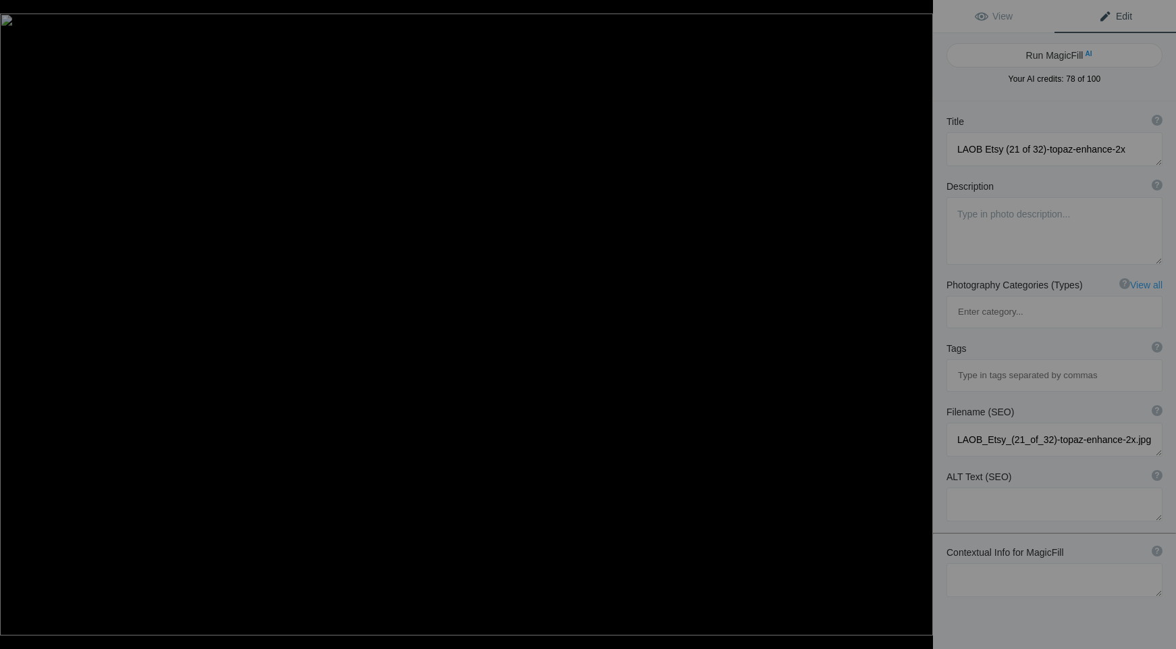
click at [1039, 56] on button "Run MagicFill AI" at bounding box center [1054, 55] width 216 height 24
type textarea "Playful River Otter on Rocky Shore"
type textarea "This captivating image captures a playful river otter in motion, gracefully nav…"
type textarea "playful-river-otter-rocky-shore.jpg"
type textarea "A river otter playfully moving over a rocky surface, showcasing its sleek fur a…"
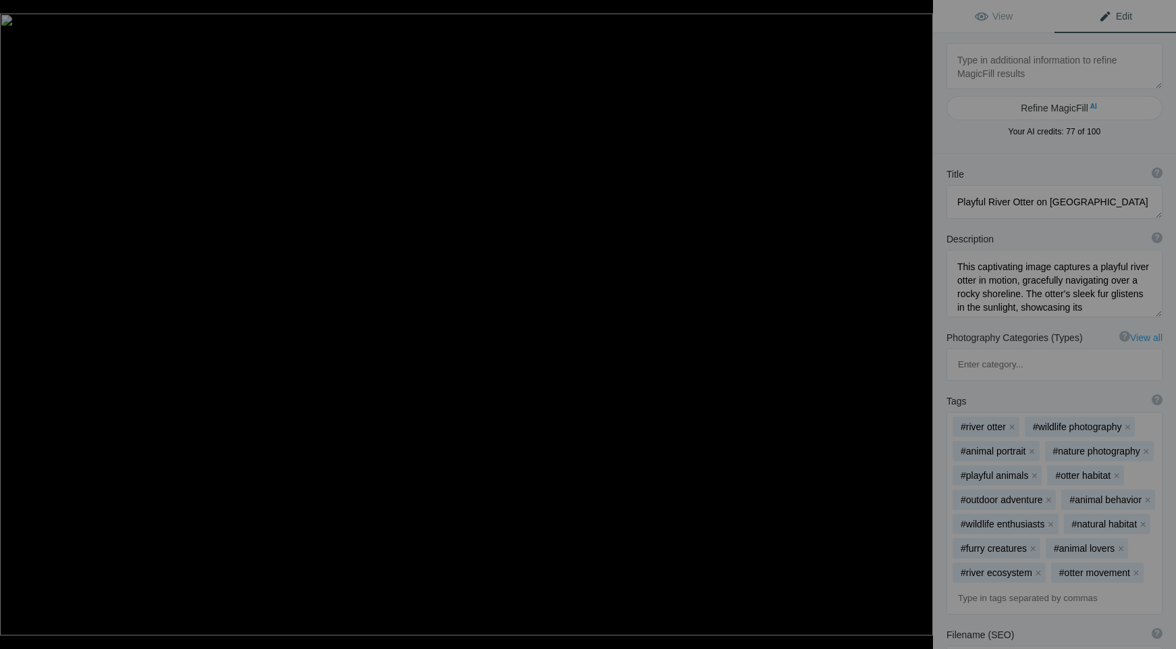
type textarea "Precision Aerial Formation of Military Jets"
type textarea "Experience the thrill of aviation with this stunning image capturing a precise …"
type textarea "precision-aerial-formation-military-jets.jpg"
type textarea "A formation of five military jets flying in sync, leaving smoke trails against …"
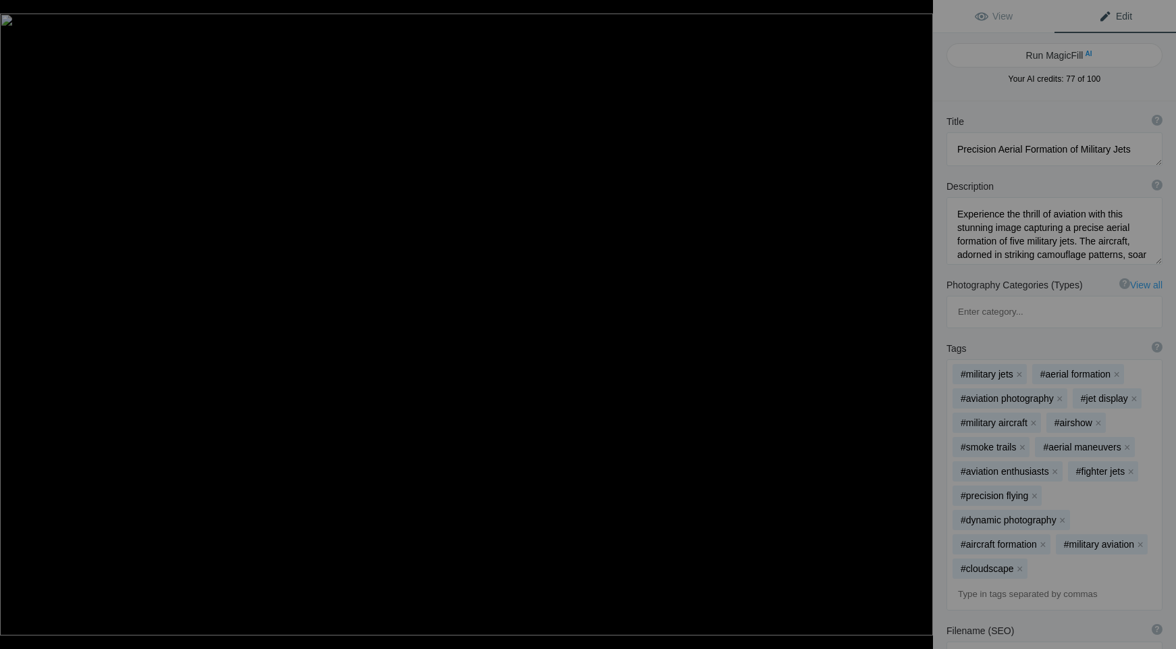
type textarea "Playful River Otter on Rocky Shore"
type textarea "This captivating image captures a playful river otter in motion, gracefully nav…"
type textarea "playful-river-otter-rocky-shore.jpg"
type textarea "A river otter playfully moving over a rocky surface, showcasing its sleek fur a…"
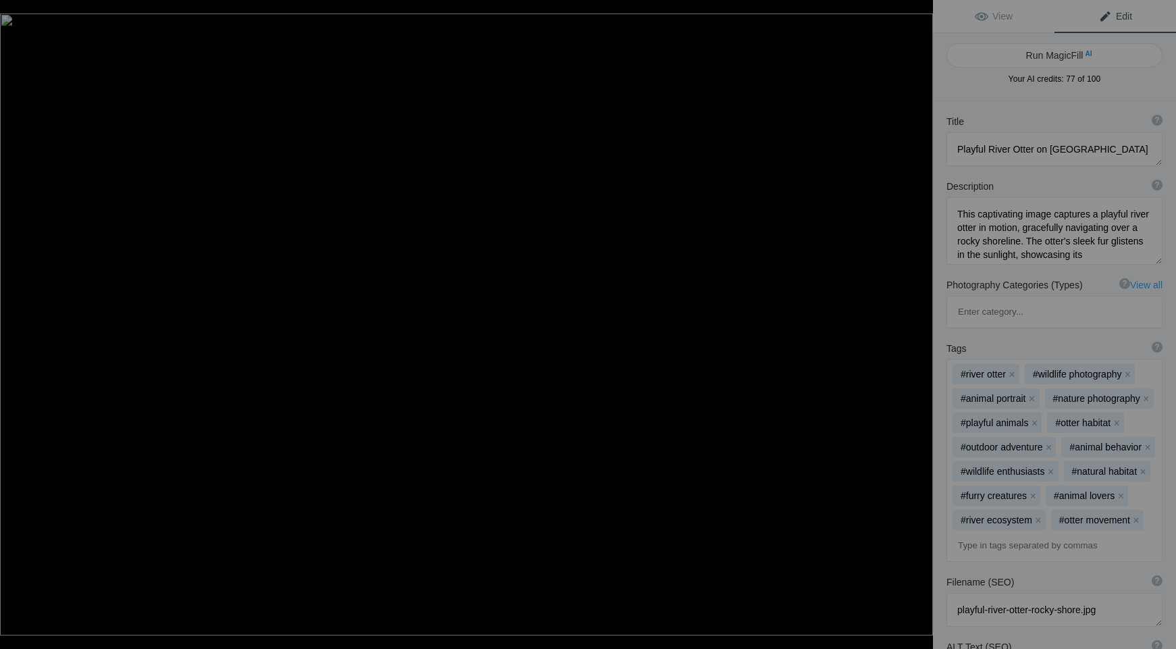
type textarea "LAOB Etsy (22 of 32)-topaz-enhance-2x"
type textarea "LAOB_Etsy_(22_of_32)-topaz-enhance-2x.jpg"
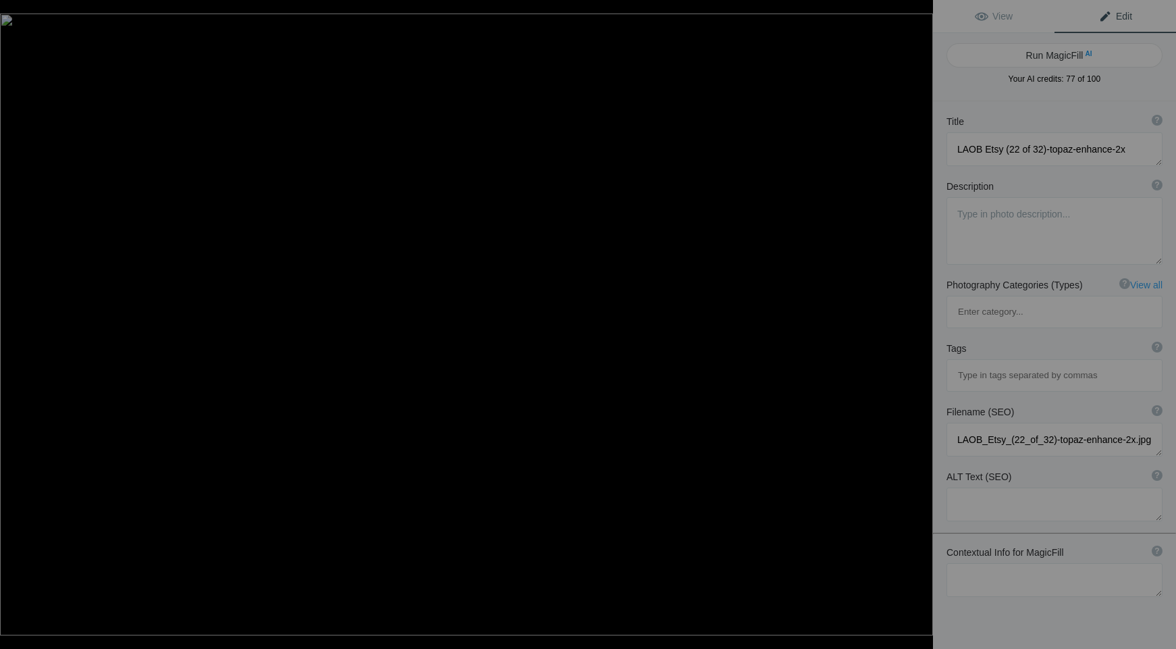
click at [1039, 56] on button "Run MagicFill AI" at bounding box center [1054, 55] width 216 height 24
type textarea "Close-Up of a Chipmunk in Natural Habitat"
type textarea "This captivating close-up image features a chipmunk, showcasing its distinctive…"
type textarea "chipmunk-close-up-natural-habitat.jpg"
type textarea "Close-up of a chipmunk with cheeks full of food, set against a blurred natural …"
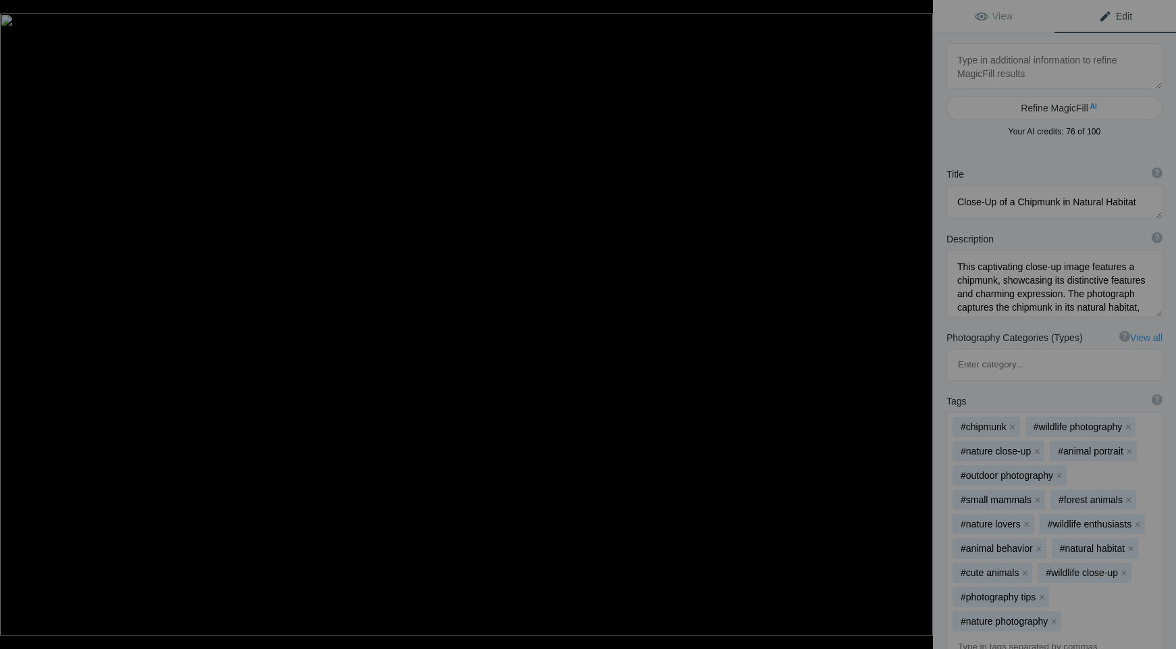
type textarea "LAOB Etsy (24 of 32)"
type textarea "LAOB_Etsy_(24_of_32).jpg"
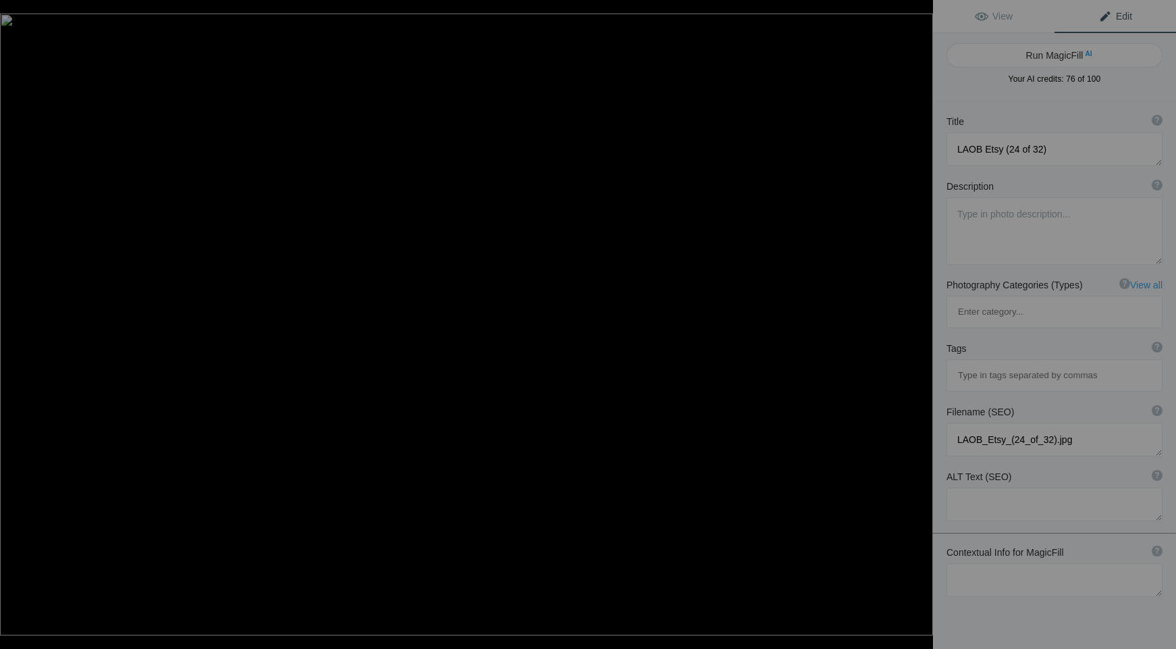
click at [1039, 56] on button "Run MagicFill AI" at bounding box center [1054, 55] width 216 height 24
type textarea "Stunning Aurora Borealis Over Serene Landscape"
type textarea "Experience the breathtaking beauty of the Aurora Borealis as it dances across t…"
type textarea "aurora-borealis-serene-landscape.jpg"
type textarea "A stunning view of the Aurora Borealis illuminating the night sky with pink and…"
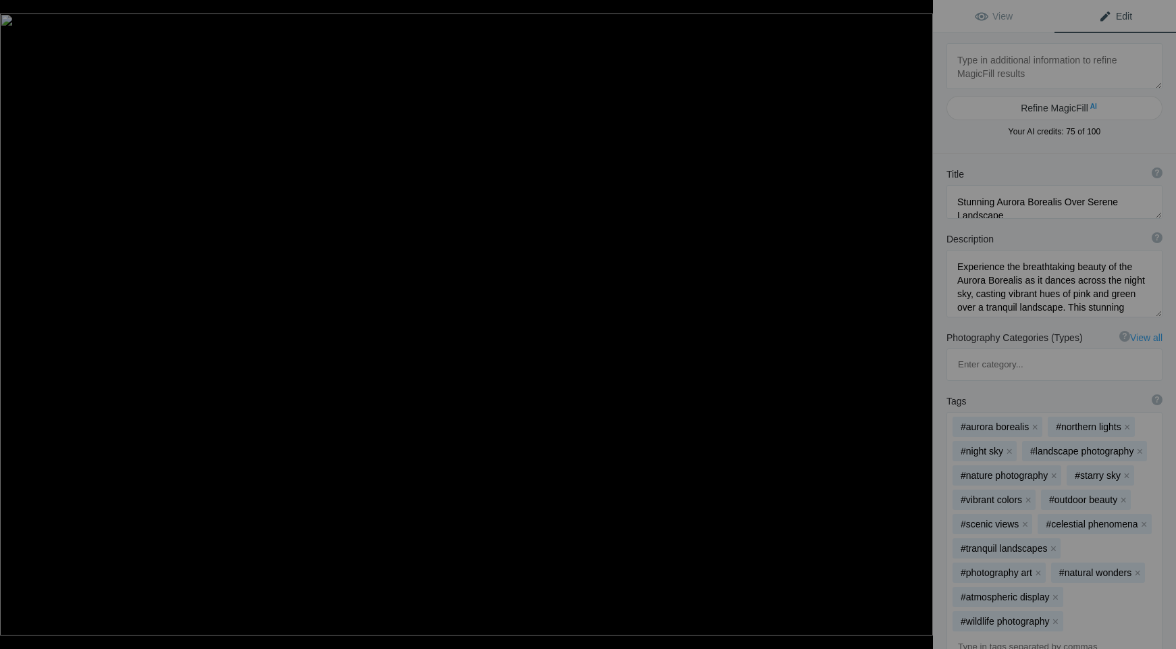
type textarea "LAOB Etsy (25 of 32)-topaz-enhance-2x"
type textarea "LAOB_Etsy_(25_of_32)-topaz-enhance-2x.jpg"
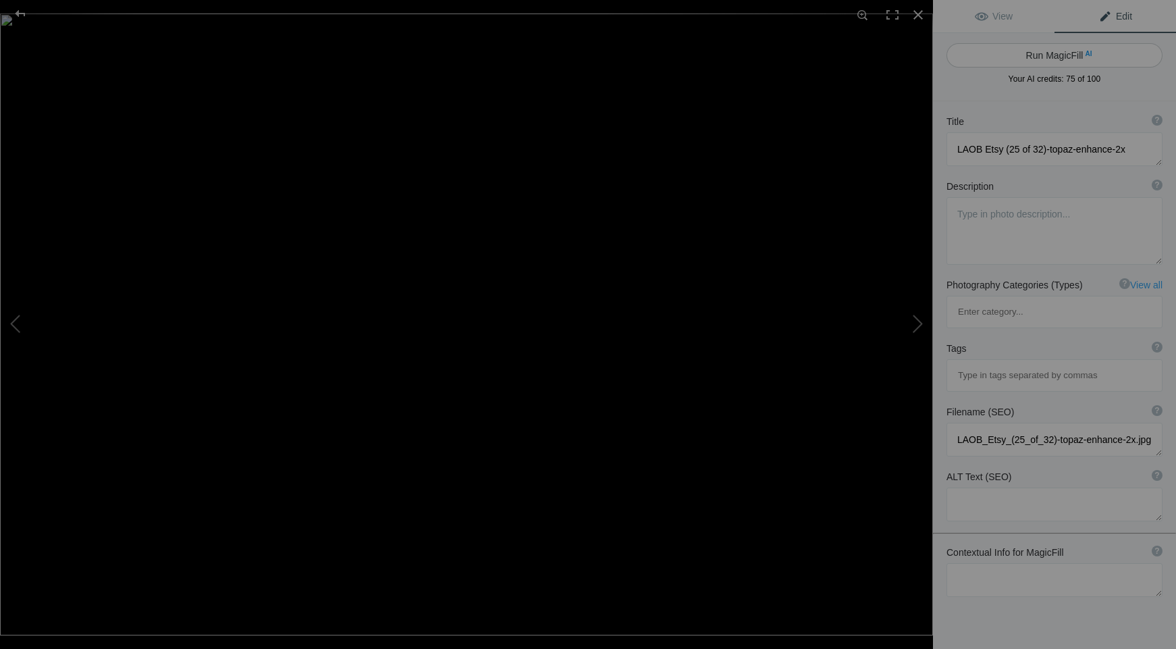
click at [1039, 56] on button "Run MagicFill AI" at bounding box center [1054, 55] width 216 height 24
type textarea "Stunning Red Biplane Performing Aerobatics in Clear Blue Sky"
type textarea "Experience the thrill of aviation with this captivating image of a vibrant red …"
type textarea "stunning-red-biplane-aerobatics.jpg"
type textarea "A red biplane performing aerobatics with a smoke trail against a clear blue sky."
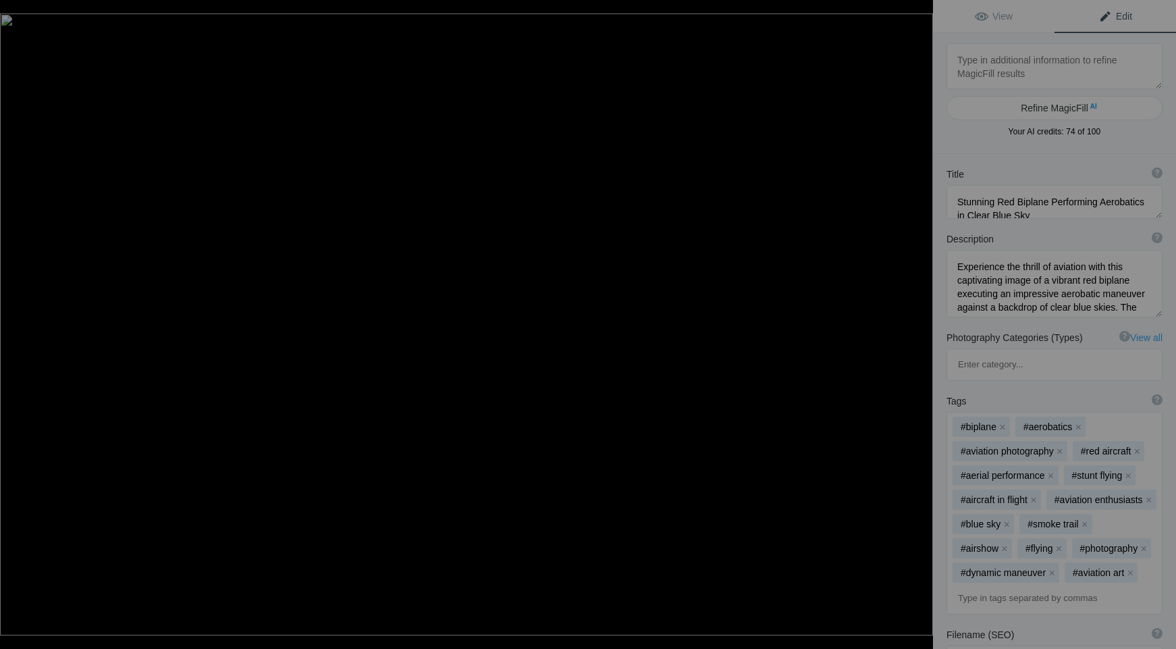
type textarea "LAOB Etsy (26 of 32)"
type textarea "LAOB_Etsy_(26_of_32).jpg"
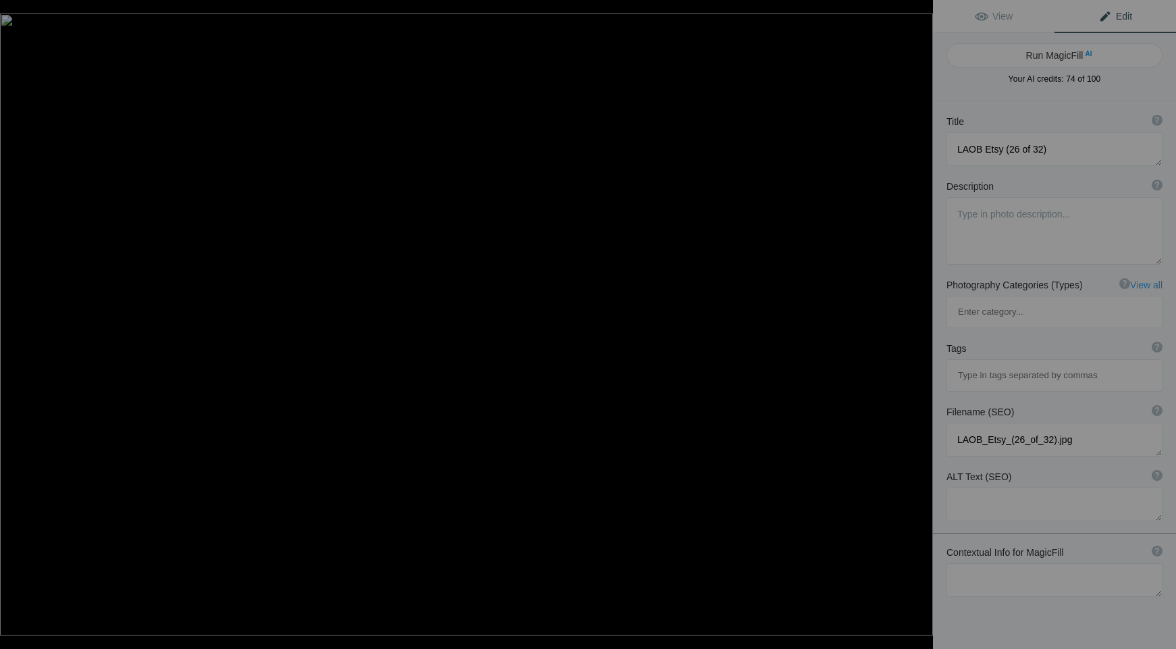
click at [1039, 56] on button "Run MagicFill AI" at bounding box center [1054, 55] width 216 height 24
type textarea "Close-Up of Military Aircraft with Emblems at Sunset"
type textarea "This striking image captures a close-up view of a military aircraft, showcasing…"
type textarea "military-aircraft-close-up-sunset.jpg"
type textarea "Close-up of a military aircraft cockpit with emblems, set against a colorful su…"
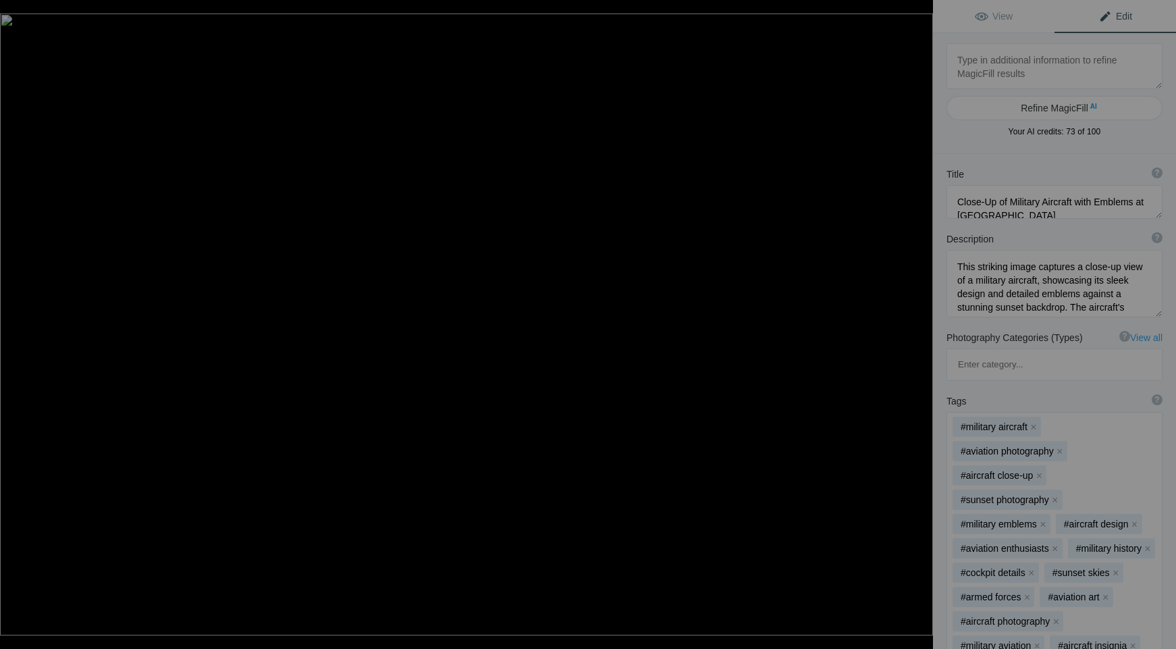
type textarea "LAOB Etsy (27 of 32)"
type textarea "LAOB_Etsy_(27_of_32).jpg"
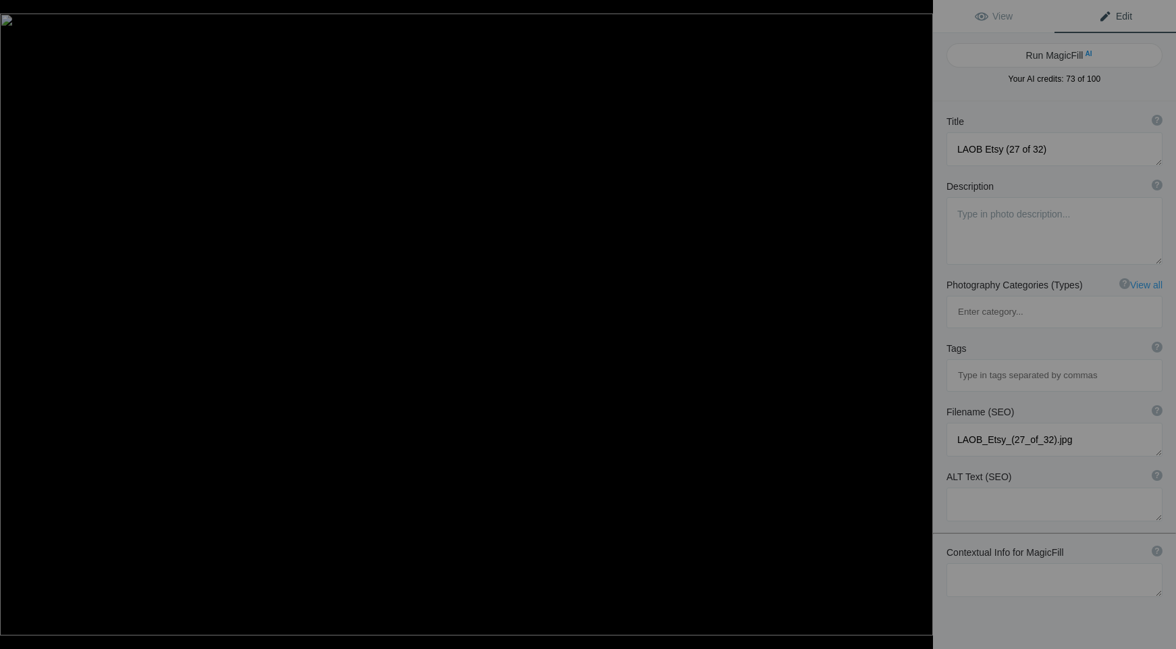
click at [1039, 56] on button "Run MagicFill AI" at bounding box center [1054, 55] width 216 height 24
type textarea "Vintage Western Airlines Aircraft in Black and White"
type textarea "This striking black and white photograph captures a classic Western Airlines ai…"
type textarea "vintage-western-airlines-aircraft.jpg"
type textarea "Black and white photograph of a vintage Western Airlines aircraft, showcasing i…"
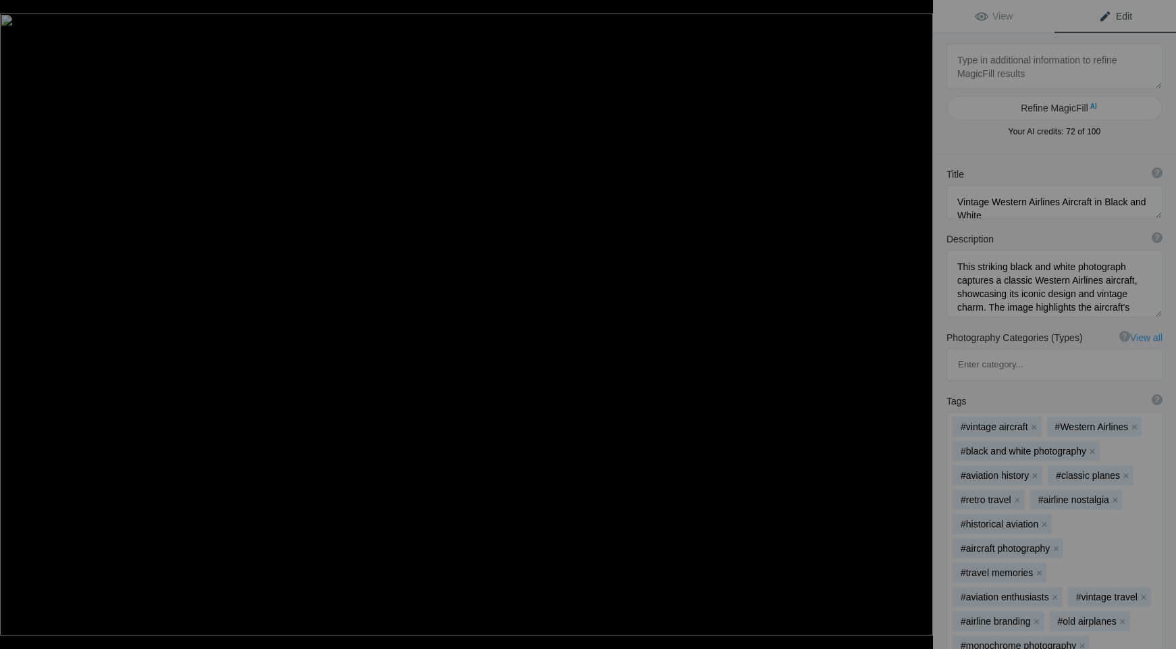
type textarea "LAOB Etsy (28 of 32)-topaz-enhance-1.9x"
type textarea "LAOB_Etsy_(28_of_32)-topaz-enhance-1.9x.jpg"
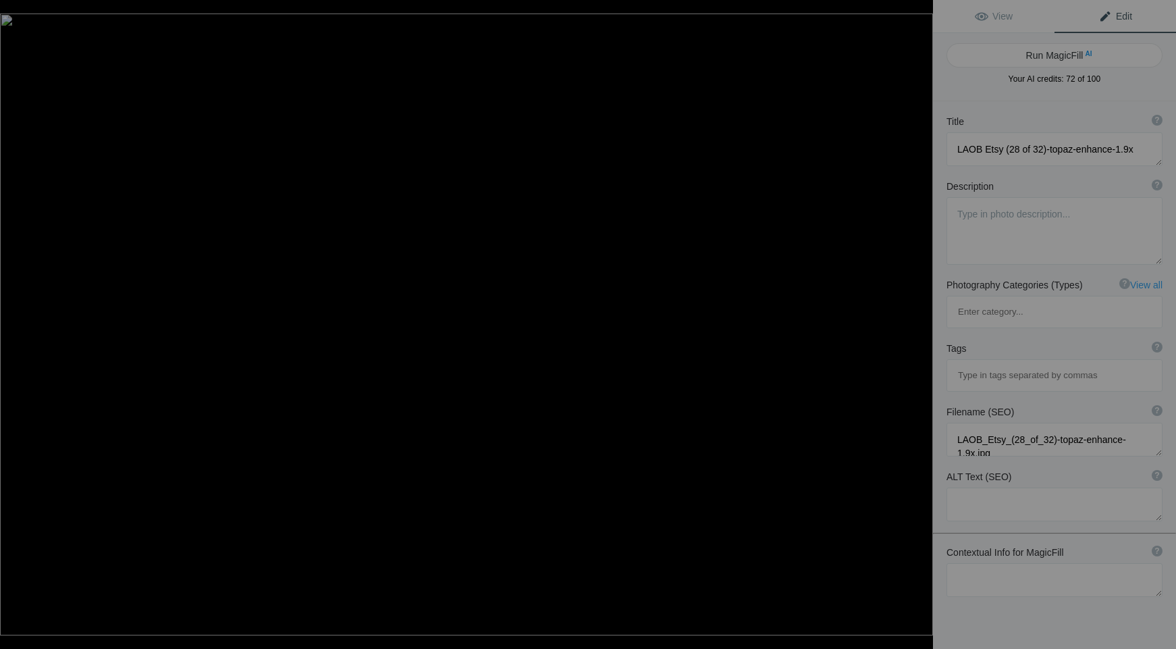
click at [1039, 56] on button "Run MagicFill AI" at bounding box center [1054, 55] width 216 height 24
type textarea "Skydiver Displaying American Flag in Midair"
type textarea "This stunning image captures a skydiver gracefully descending while proudly dis…"
type textarea "skydiver-american-flag-display.jpg"
type textarea "A skydiver descending with a large American flag, showcasing vibrant colors aga…"
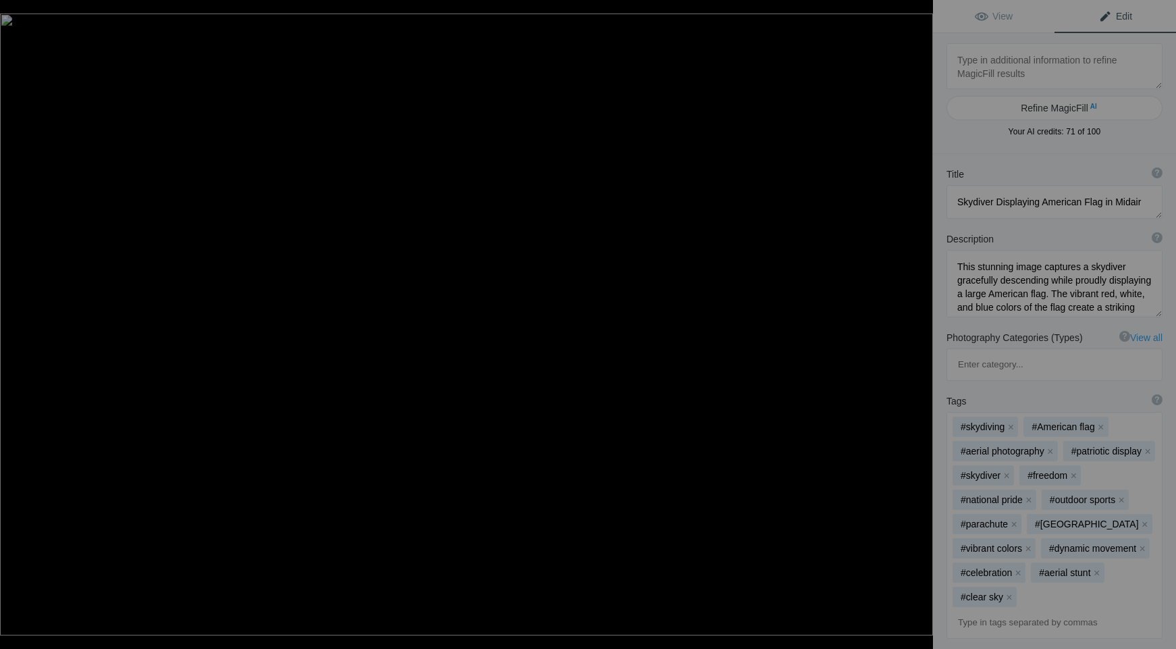
type textarea "LAOB Etsy (29 of 32)-topaz-enhance-2x"
type textarea "LAOB_Etsy_(29_of_32)-topaz-enhance-2x.jpg"
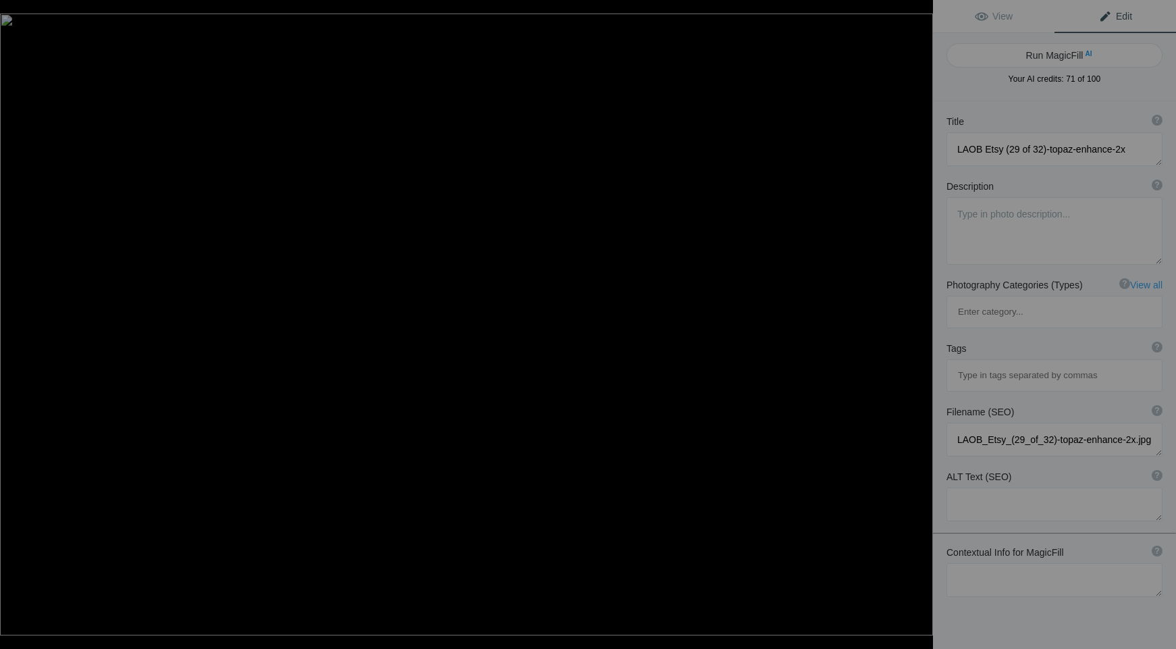
click at [1039, 56] on button "Run MagicFill AI" at bounding box center [1054, 55] width 216 height 24
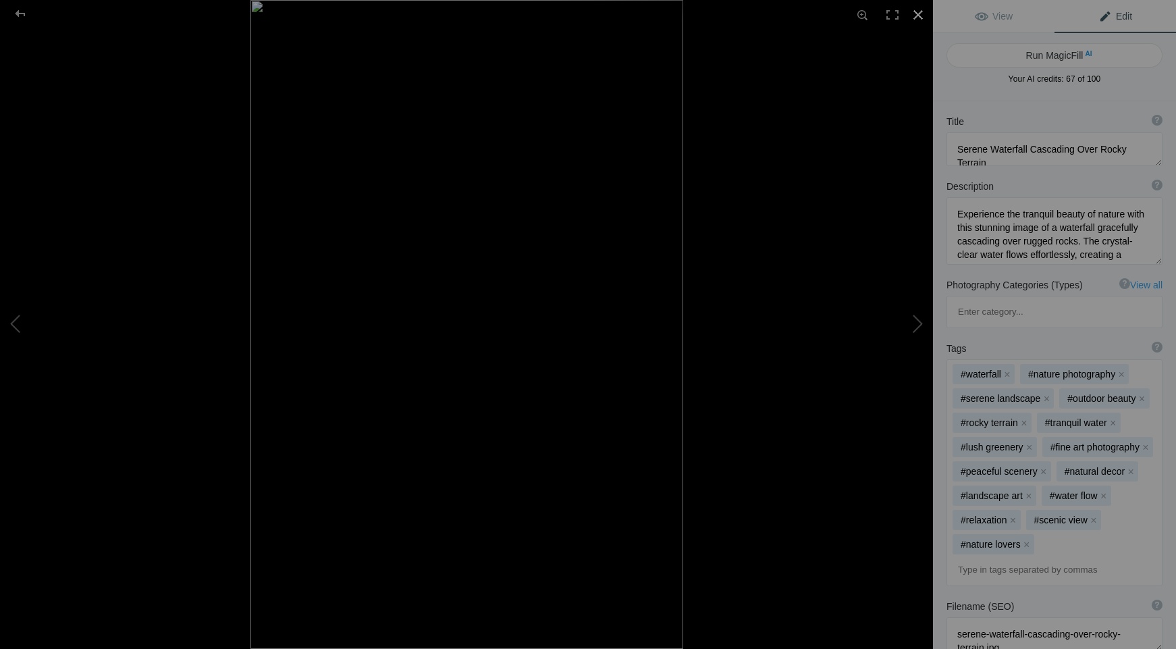
click at [919, 17] on div at bounding box center [918, 15] width 30 height 30
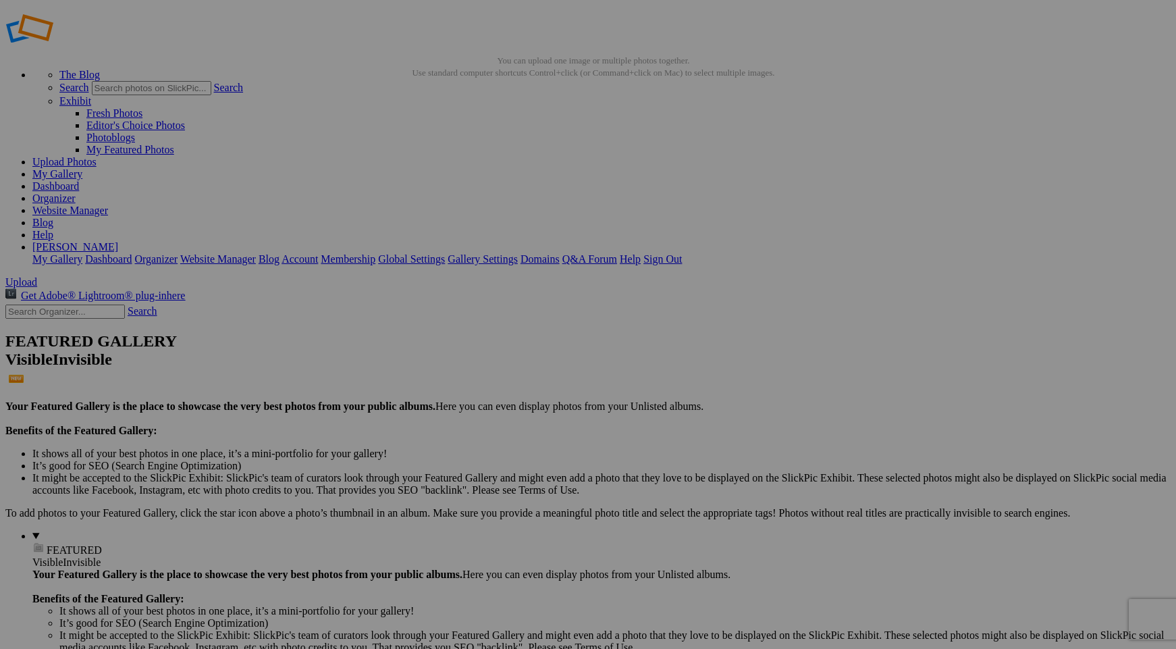
scroll to position [18, 0]
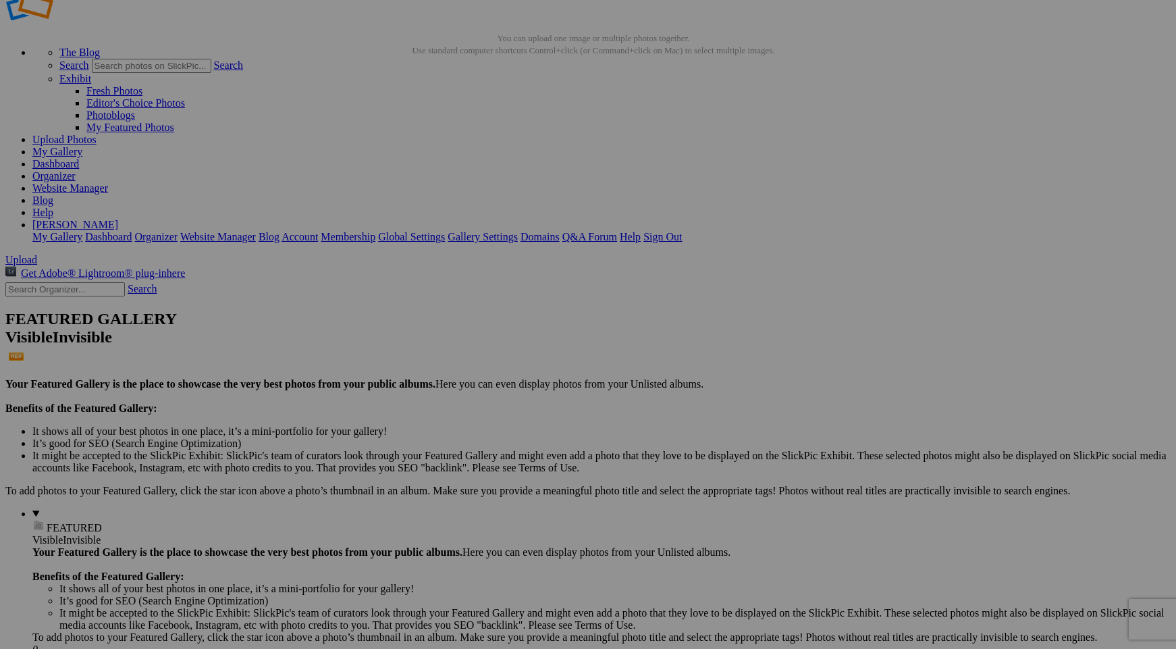
scroll to position [42, 0]
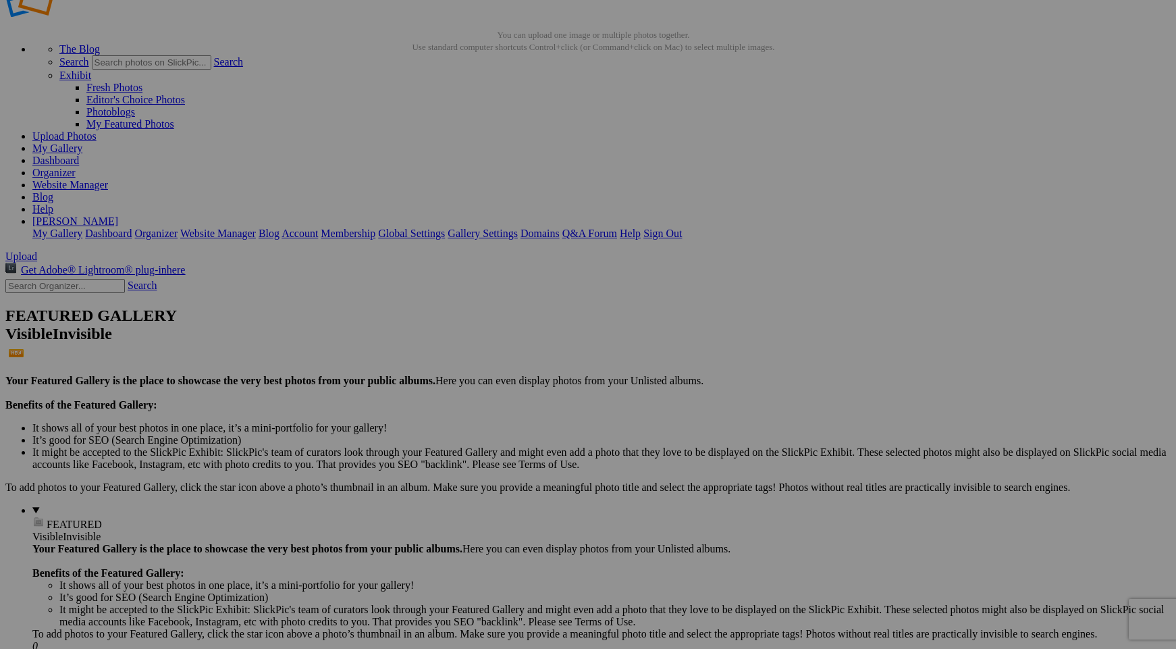
click at [498, 419] on link "Yes" at bounding box center [491, 424] width 16 height 11
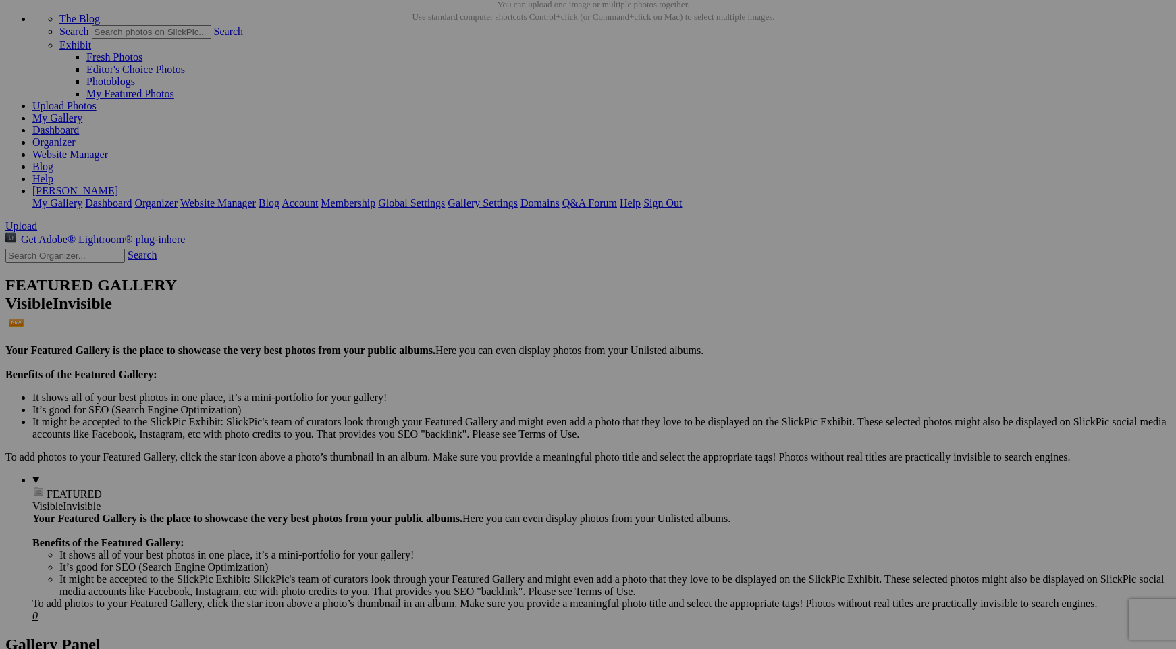
scroll to position [79, 0]
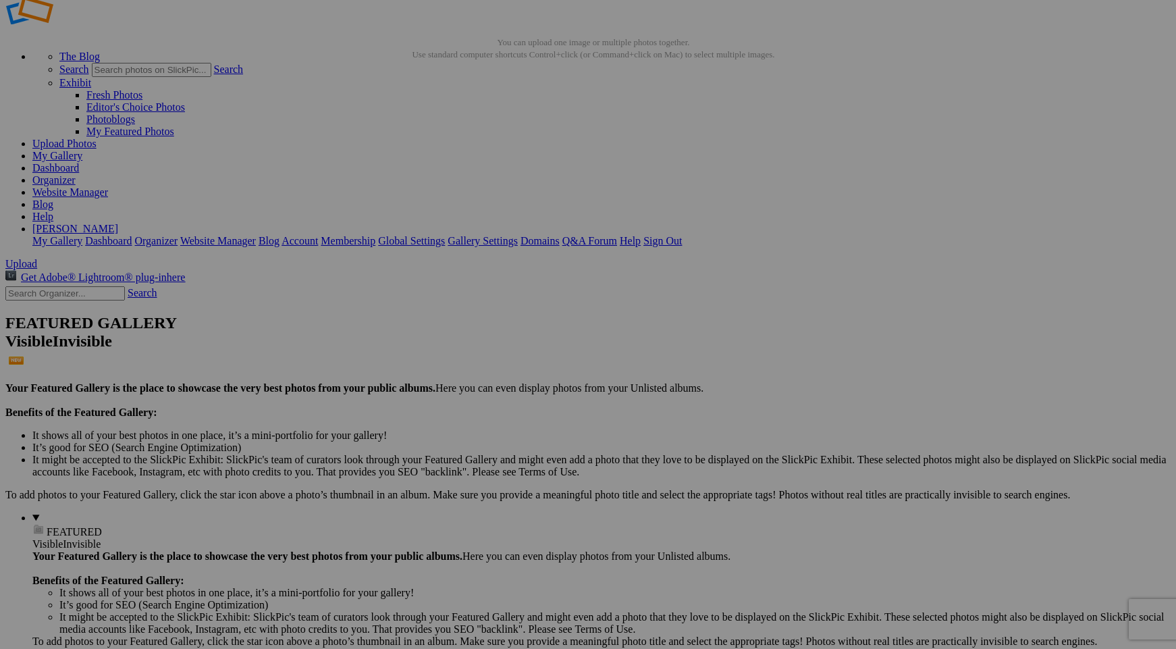
scroll to position [30, 0]
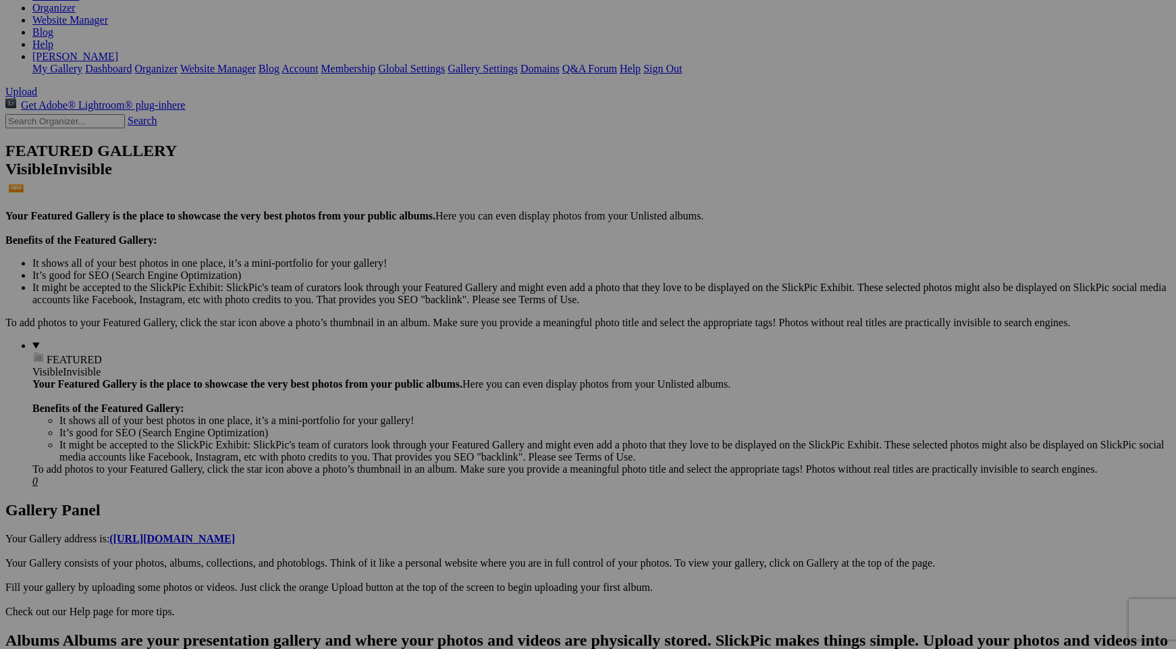
scroll to position [242, 0]
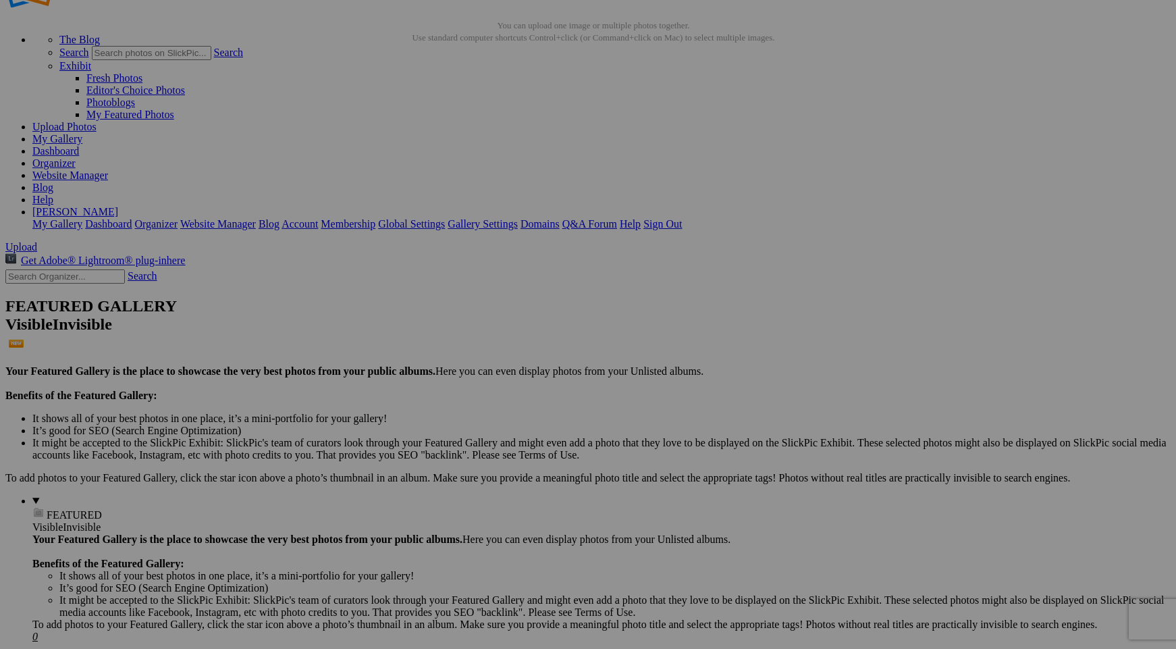
scroll to position [0, 0]
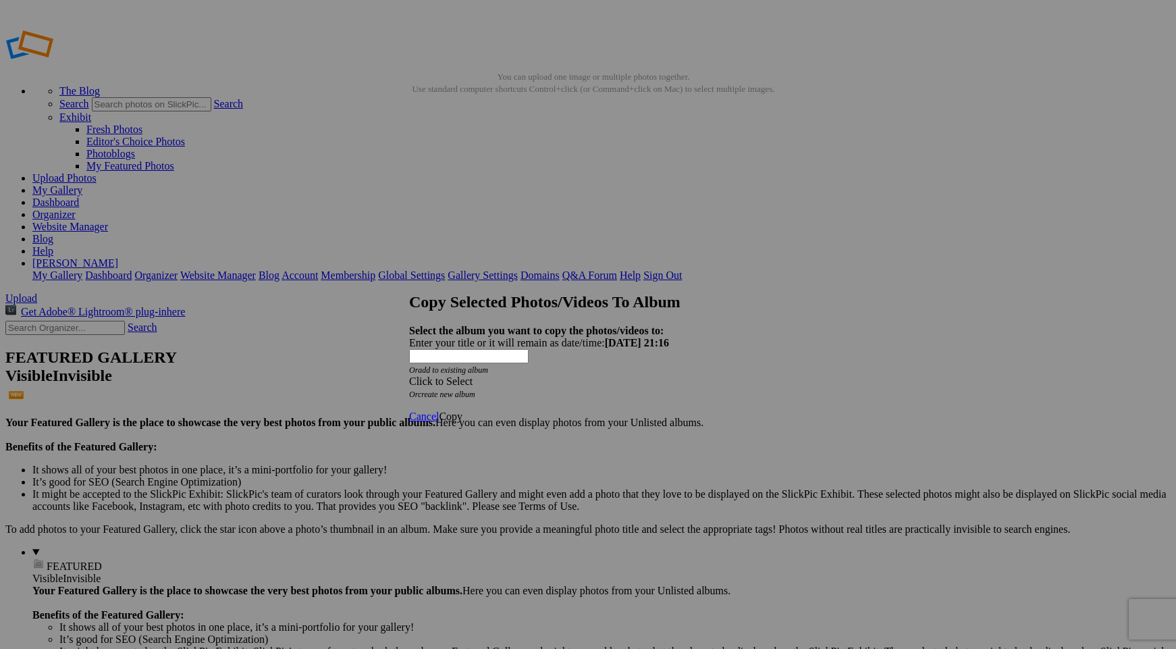
click at [475, 389] on link "create new album" at bounding box center [446, 393] width 57 height 9
click at [487, 337] on div "Enter your title or it will remain as date/time: 2025-08-20 21:16" at bounding box center [588, 343] width 358 height 12
click at [462, 385] on span "Copy" at bounding box center [451, 379] width 24 height 11
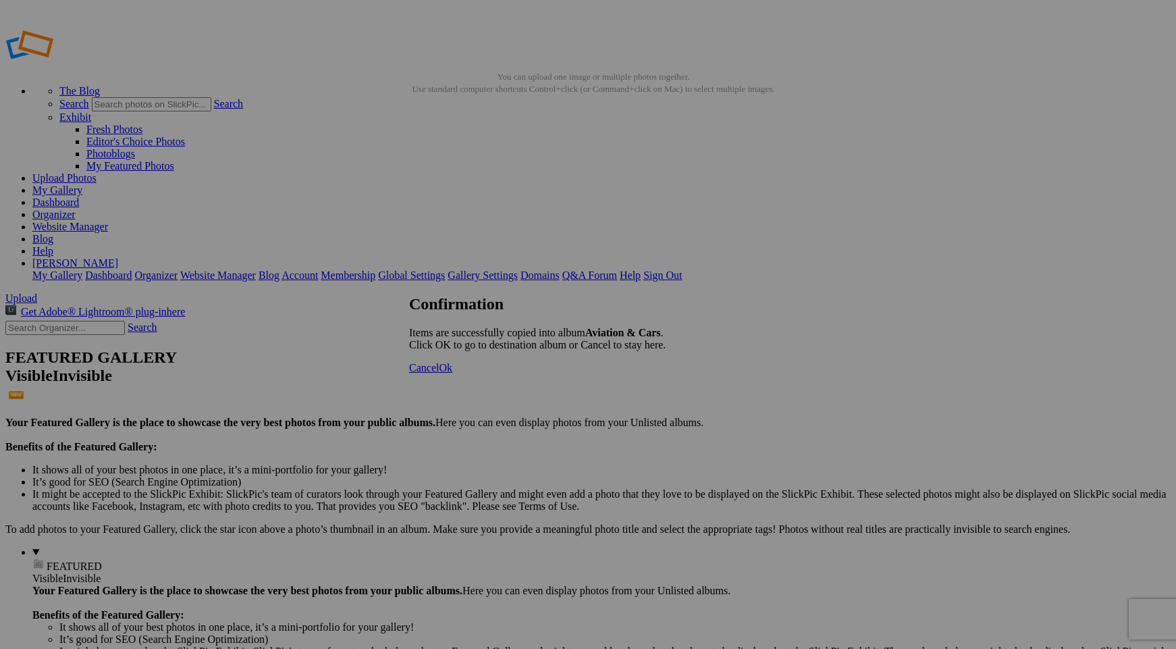
click at [439, 373] on span "Cancel" at bounding box center [424, 367] width 30 height 11
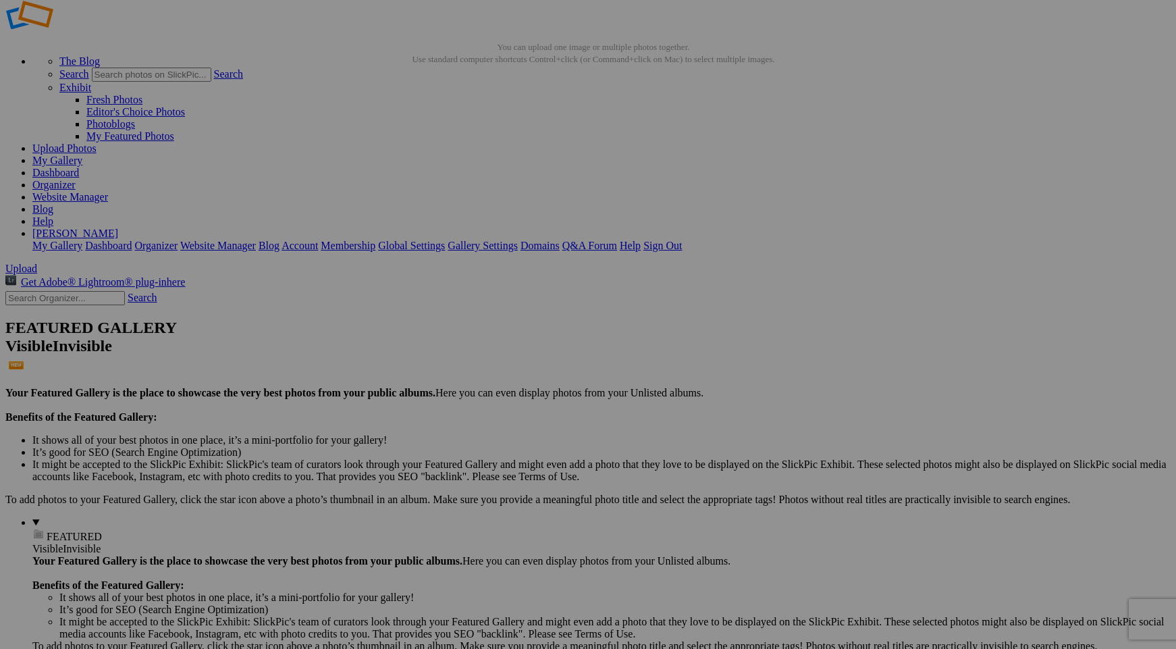
scroll to position [130, 0]
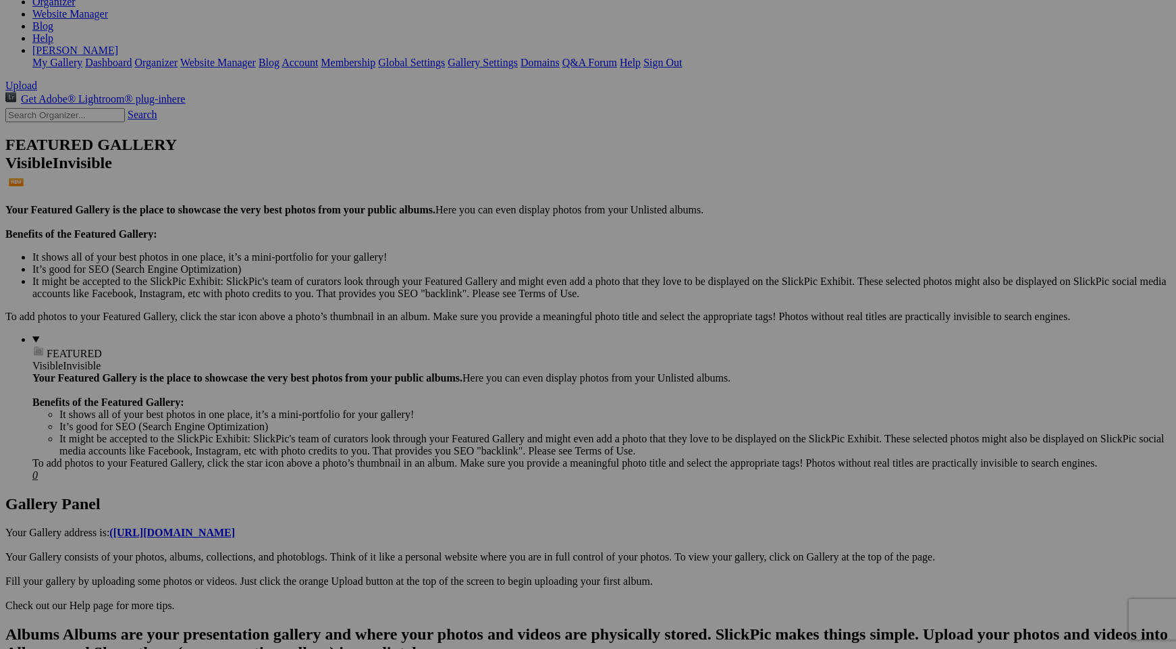
scroll to position [218, 0]
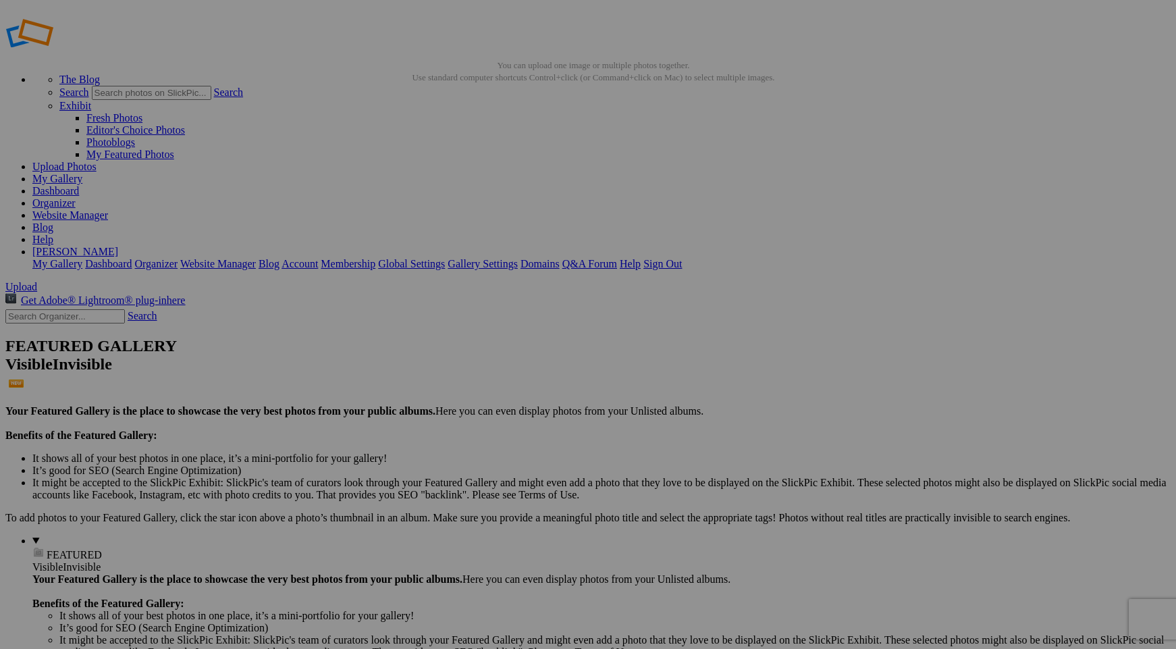
scroll to position [0, 0]
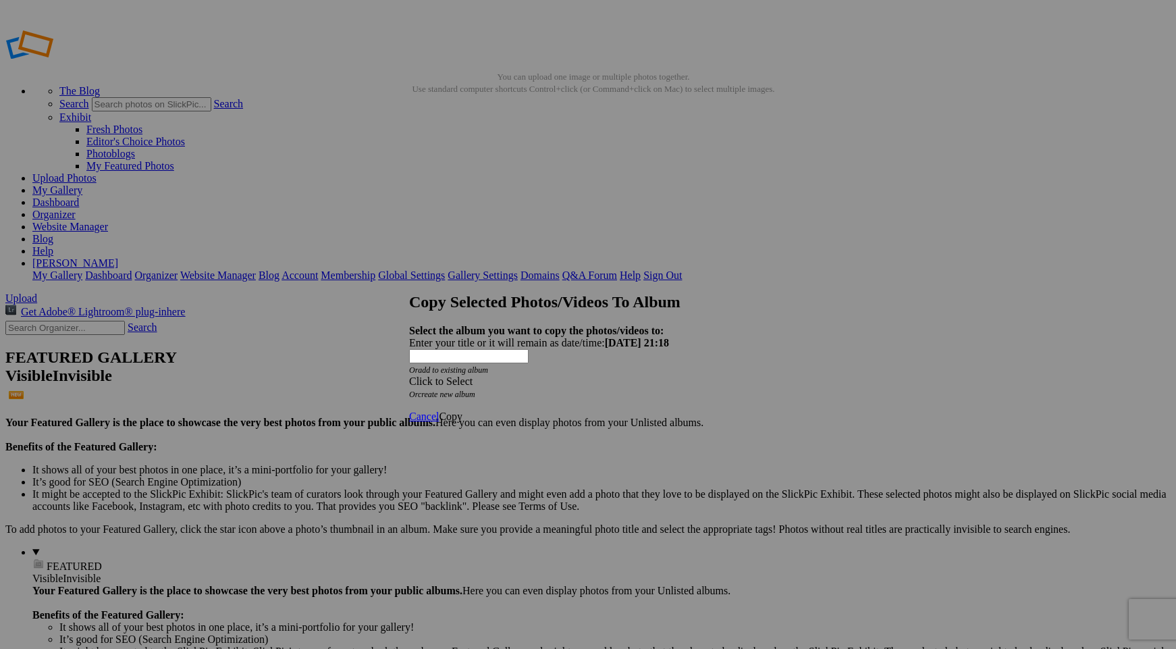
click at [472, 389] on link "create new album" at bounding box center [446, 393] width 57 height 9
click at [472, 337] on div "Enter your title or it will remain as date/time: 2025-08-20 21:18" at bounding box center [588, 343] width 358 height 12
click at [462, 385] on span "Copy" at bounding box center [451, 379] width 24 height 11
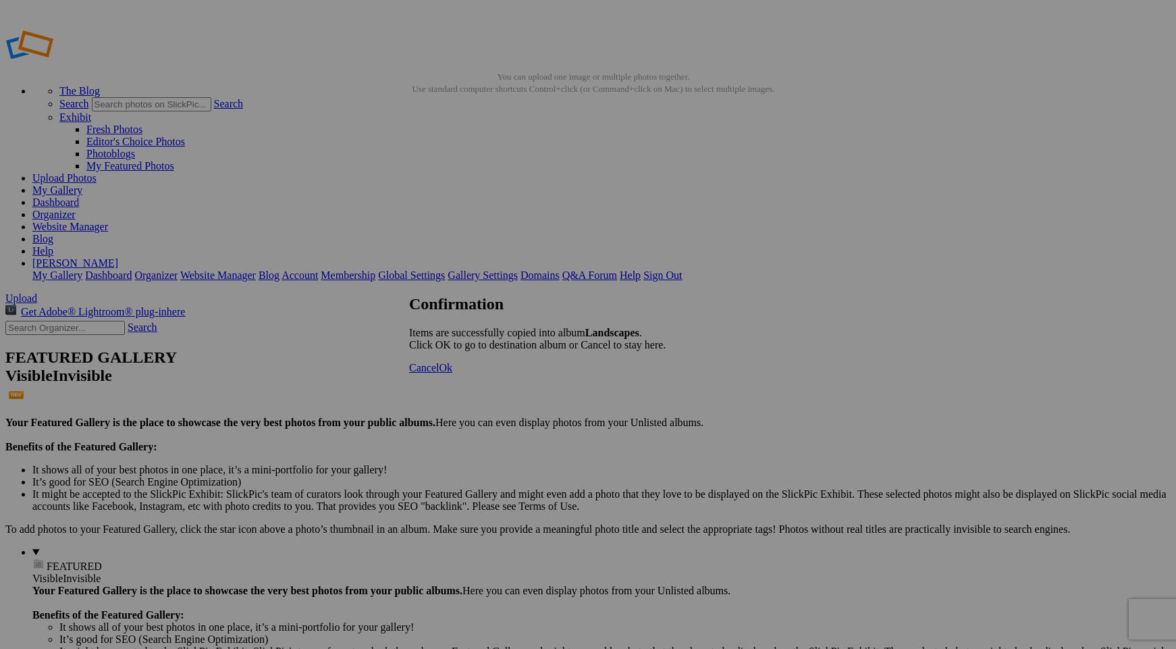
click at [439, 373] on span "Cancel" at bounding box center [424, 367] width 30 height 11
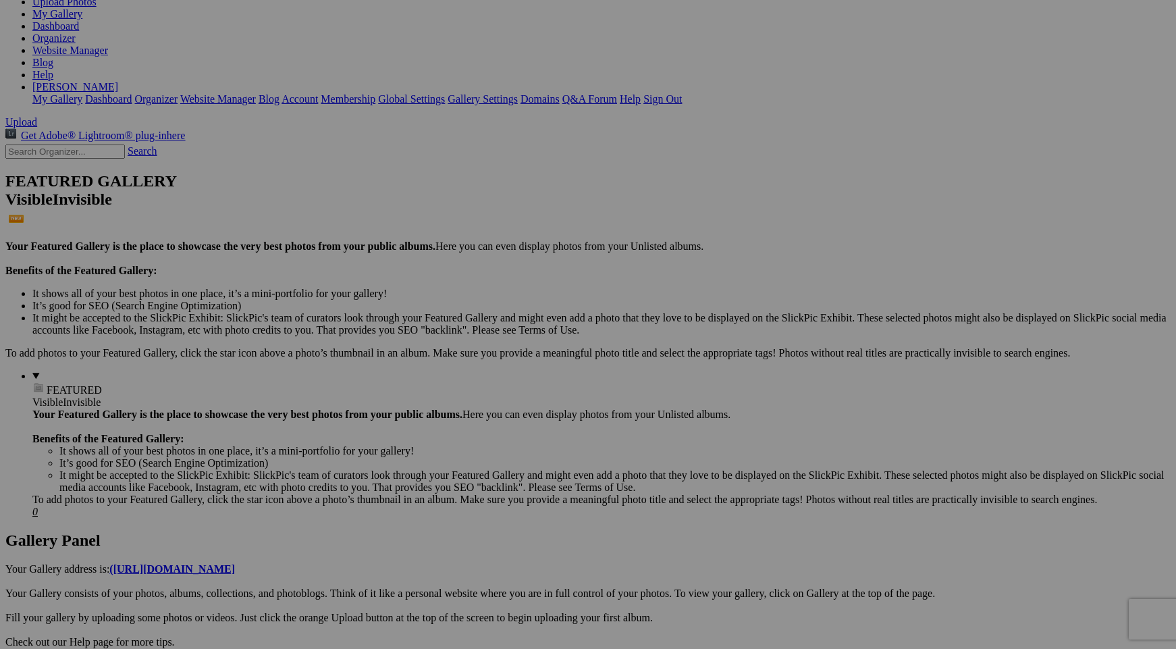
scroll to position [242, 0]
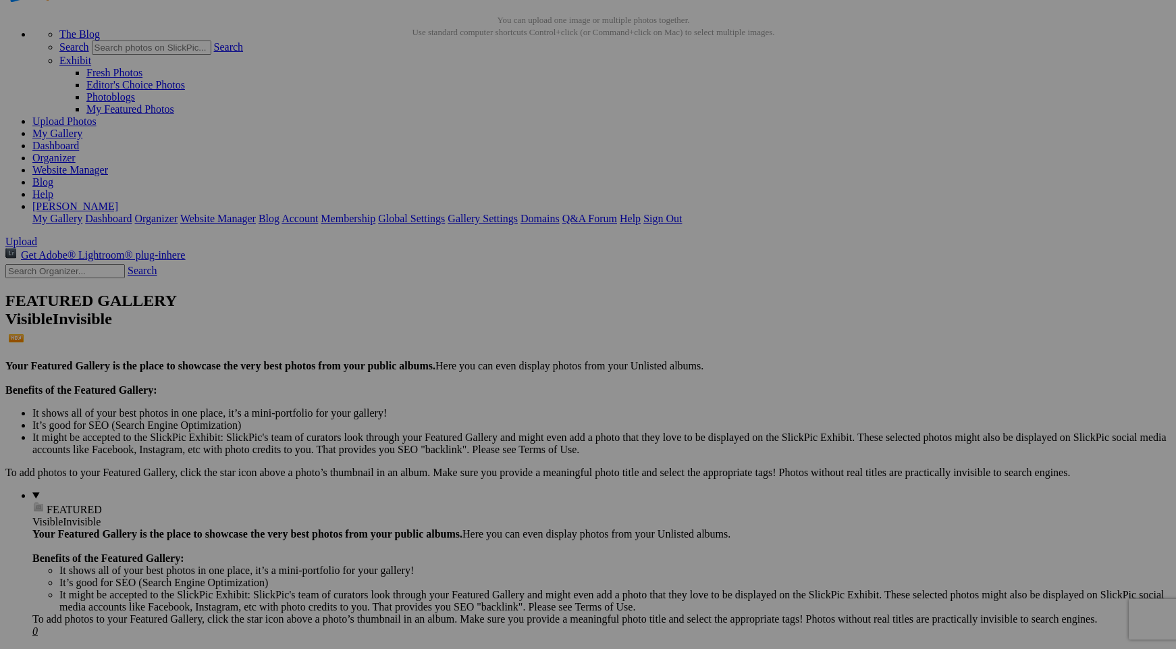
scroll to position [0, 0]
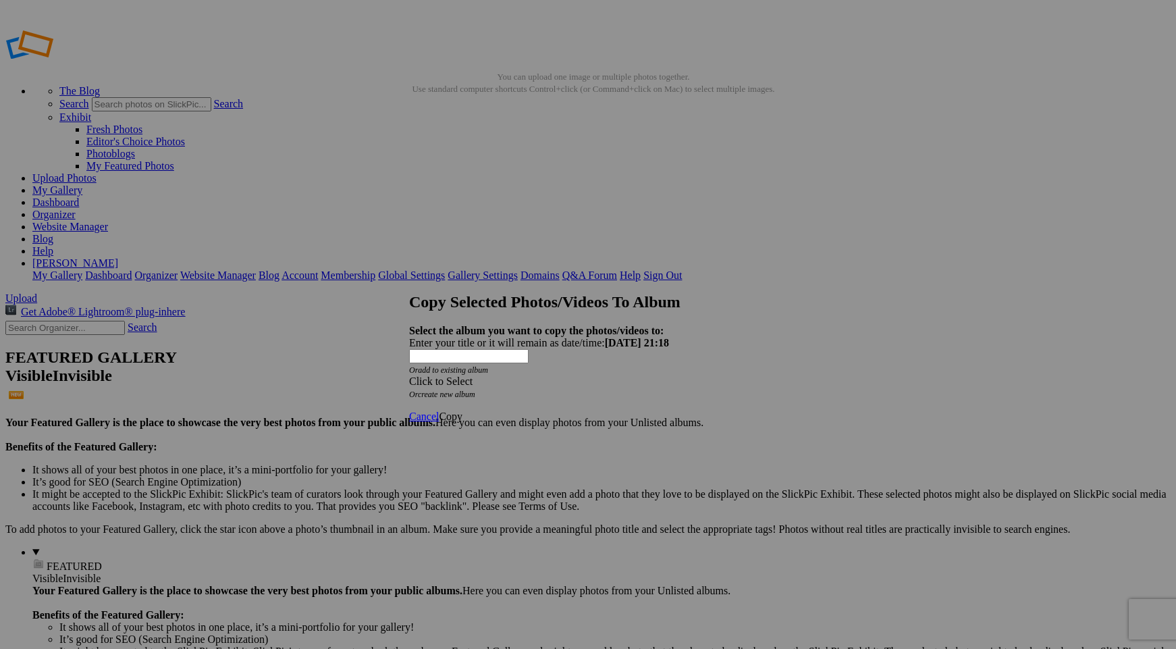
click at [512, 375] on div "Click to Select" at bounding box center [588, 381] width 358 height 12
click at [515, 332] on div "My Albums Landscapes Aviation & Cars Homepage" at bounding box center [561, 334] width 244 height 19
click at [475, 389] on link "create new album" at bounding box center [446, 393] width 57 height 9
click at [475, 337] on div "Enter your title or it will remain as date/time: 2025-08-20 21:18" at bounding box center [588, 343] width 358 height 12
click at [462, 385] on span "Copy" at bounding box center [451, 379] width 24 height 11
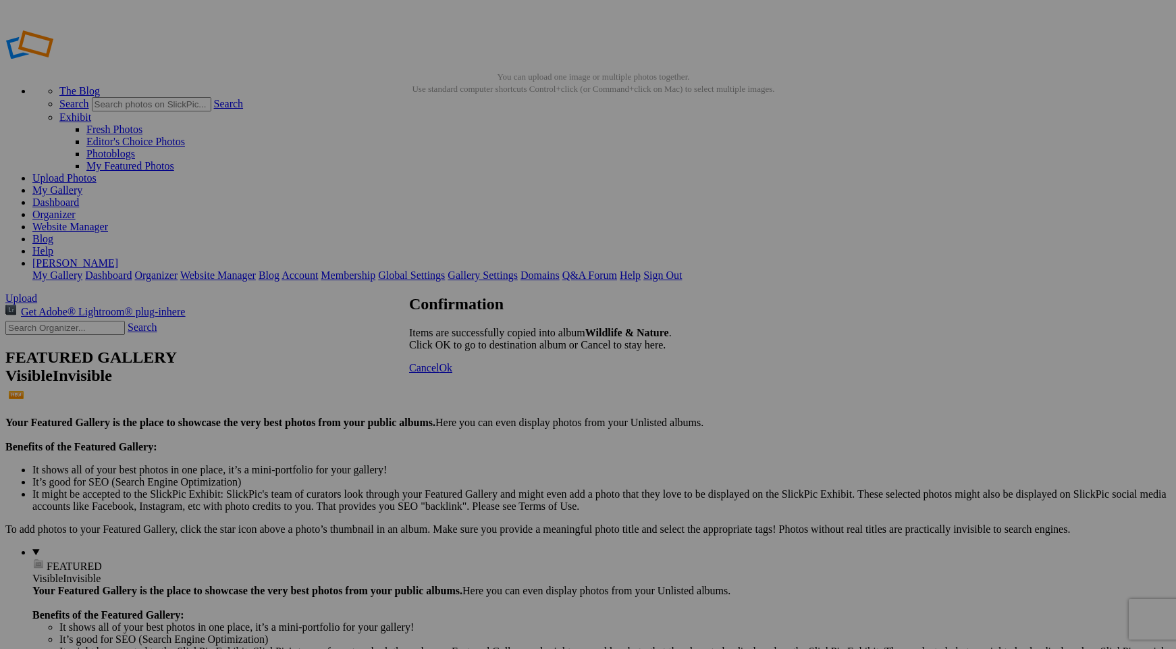
click at [452, 373] on span "Ok" at bounding box center [445, 367] width 13 height 11
drag, startPoint x: 989, startPoint y: 214, endPoint x: 449, endPoint y: 180, distance: 541.6
drag, startPoint x: 1109, startPoint y: 192, endPoint x: 694, endPoint y: 180, distance: 415.9
drag, startPoint x: 1096, startPoint y: 209, endPoint x: 717, endPoint y: 181, distance: 379.6
drag, startPoint x: 993, startPoint y: 211, endPoint x: 578, endPoint y: 165, distance: 417.6
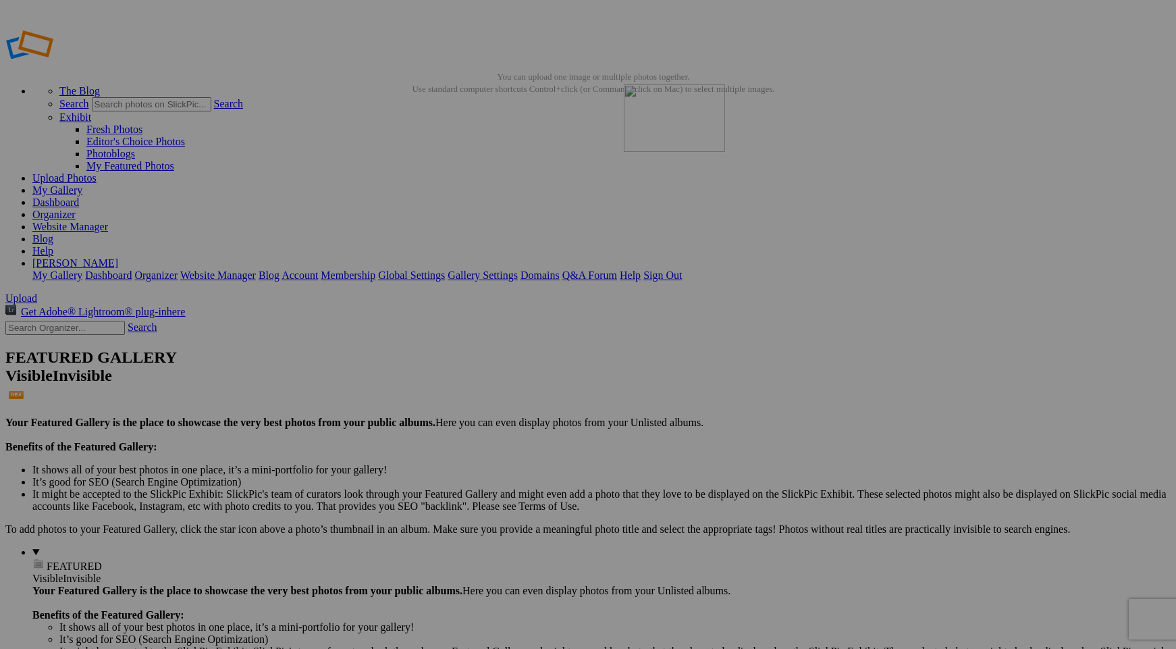
drag, startPoint x: 1120, startPoint y: 210, endPoint x: 818, endPoint y: 182, distance: 303.0
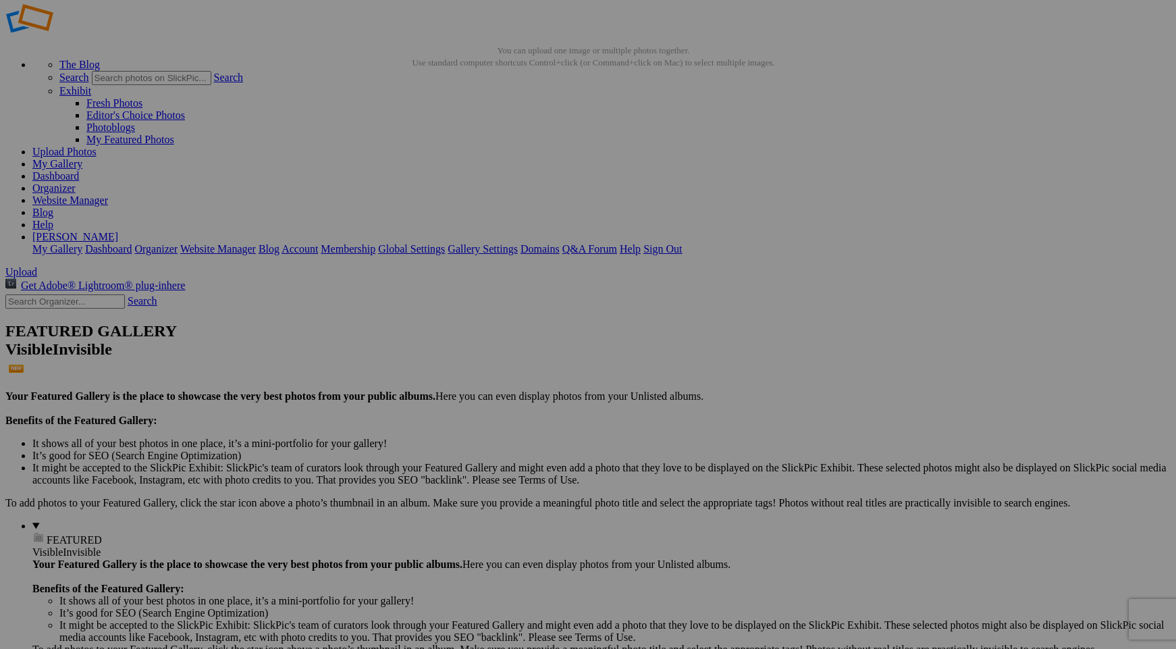
scroll to position [197, 0]
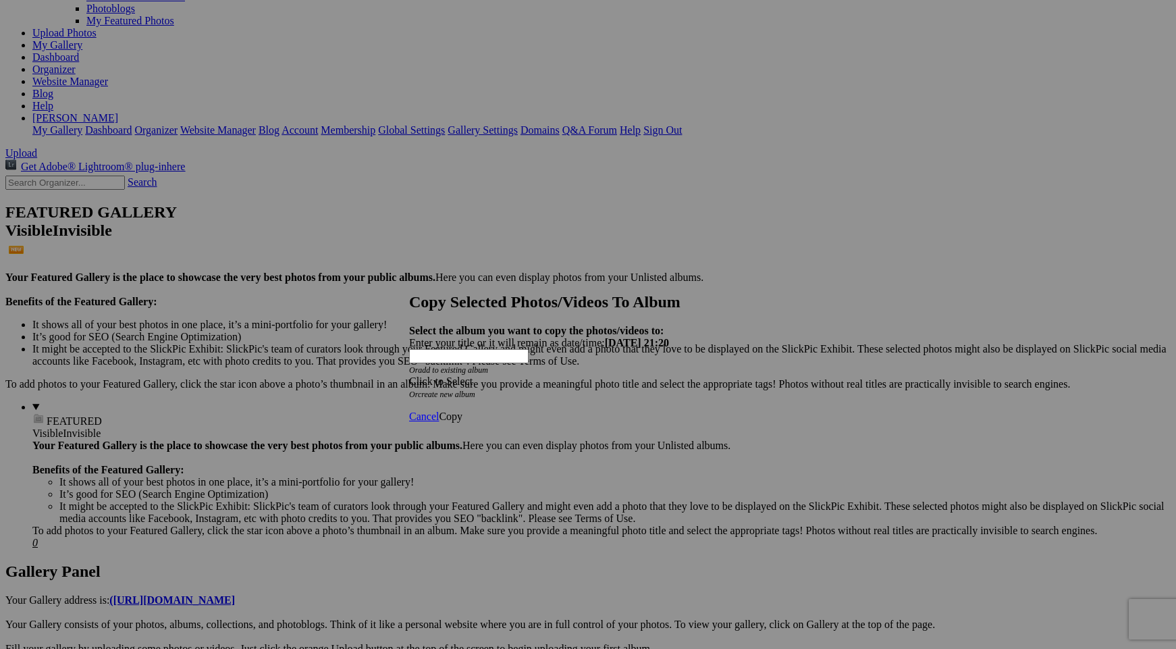
click at [634, 375] on div "Click to Select" at bounding box center [588, 381] width 358 height 12
click at [537, 394] on link "Aviation & Cars" at bounding box center [501, 388] width 71 height 11
click at [462, 410] on span "Copy" at bounding box center [451, 415] width 24 height 11
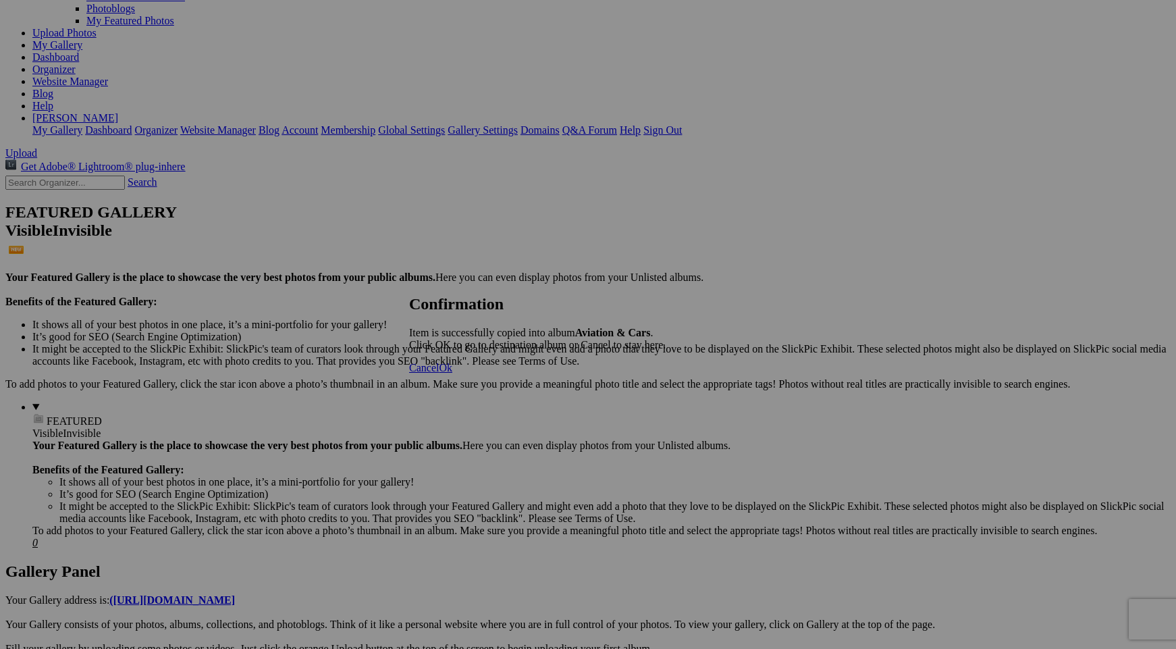
click at [452, 373] on link "Ok" at bounding box center [445, 367] width 13 height 11
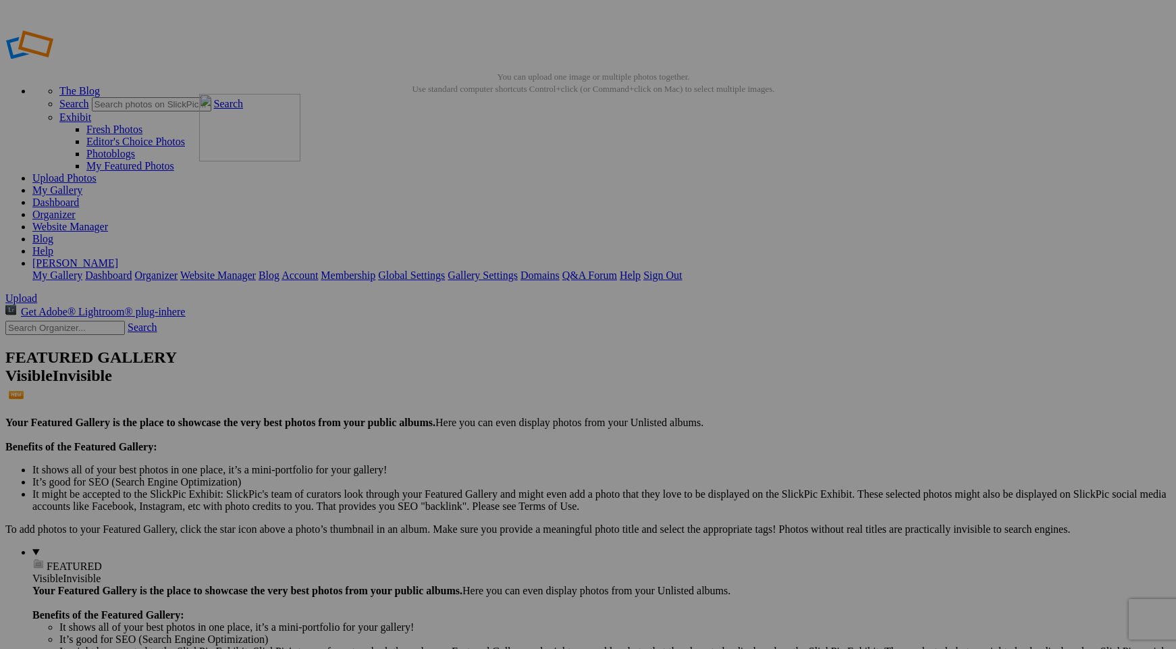
drag, startPoint x: 499, startPoint y: 188, endPoint x: 393, endPoint y: 188, distance: 106.6
drag, startPoint x: 621, startPoint y: 377, endPoint x: 470, endPoint y: 175, distance: 251.2
drag, startPoint x: 747, startPoint y: 379, endPoint x: 342, endPoint y: 196, distance: 444.3
drag, startPoint x: 256, startPoint y: 377, endPoint x: 975, endPoint y: 356, distance: 719.0
drag, startPoint x: 1099, startPoint y: 375, endPoint x: 700, endPoint y: 171, distance: 447.6
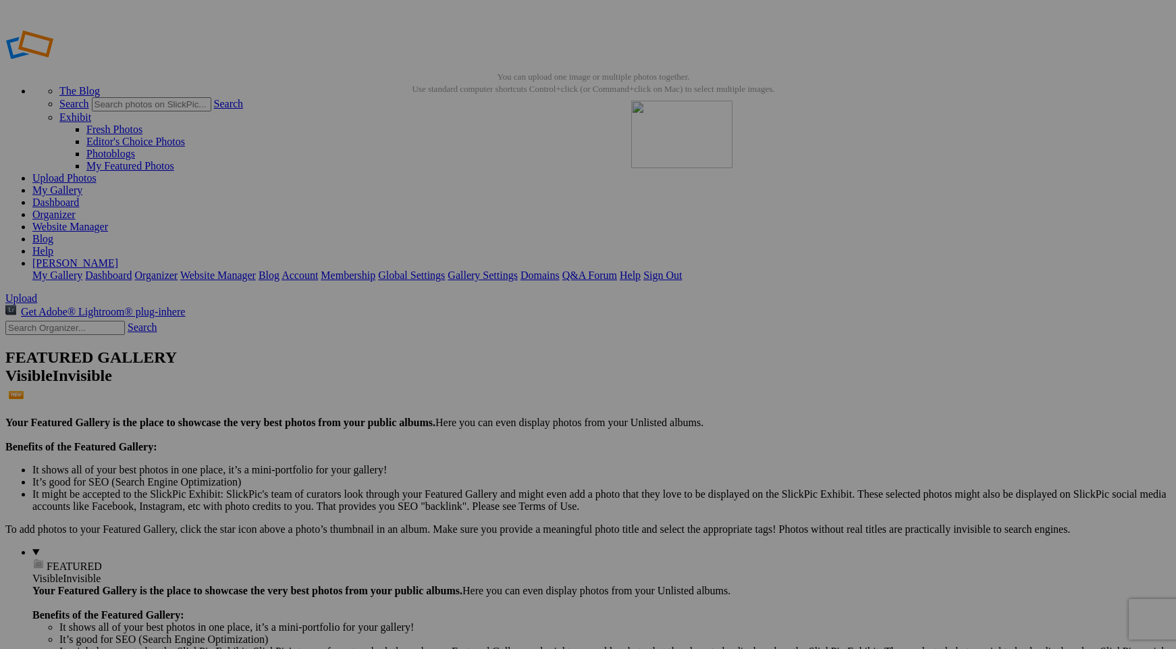
drag, startPoint x: 503, startPoint y: 379, endPoint x: 826, endPoint y: 197, distance: 371.1
drag, startPoint x: 383, startPoint y: 377, endPoint x: 1087, endPoint y: 175, distance: 732.2
drag, startPoint x: 481, startPoint y: 379, endPoint x: 698, endPoint y: 347, distance: 218.9
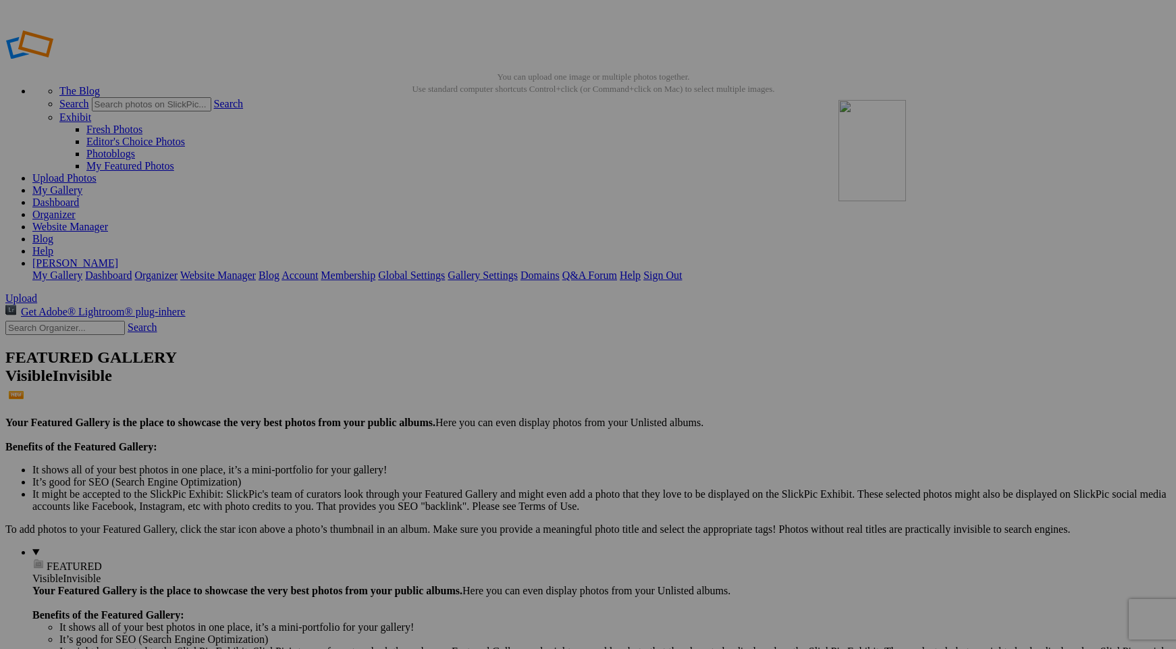
drag, startPoint x: 609, startPoint y: 211, endPoint x: 1021, endPoint y: 194, distance: 412.7
drag, startPoint x: 278, startPoint y: 376, endPoint x: 922, endPoint y: 197, distance: 668.2
drag, startPoint x: 727, startPoint y: 199, endPoint x: 501, endPoint y: 189, distance: 226.3
drag, startPoint x: 844, startPoint y: 202, endPoint x: 457, endPoint y: 178, distance: 388.1
drag, startPoint x: 614, startPoint y: 186, endPoint x: 890, endPoint y: 184, distance: 276.0
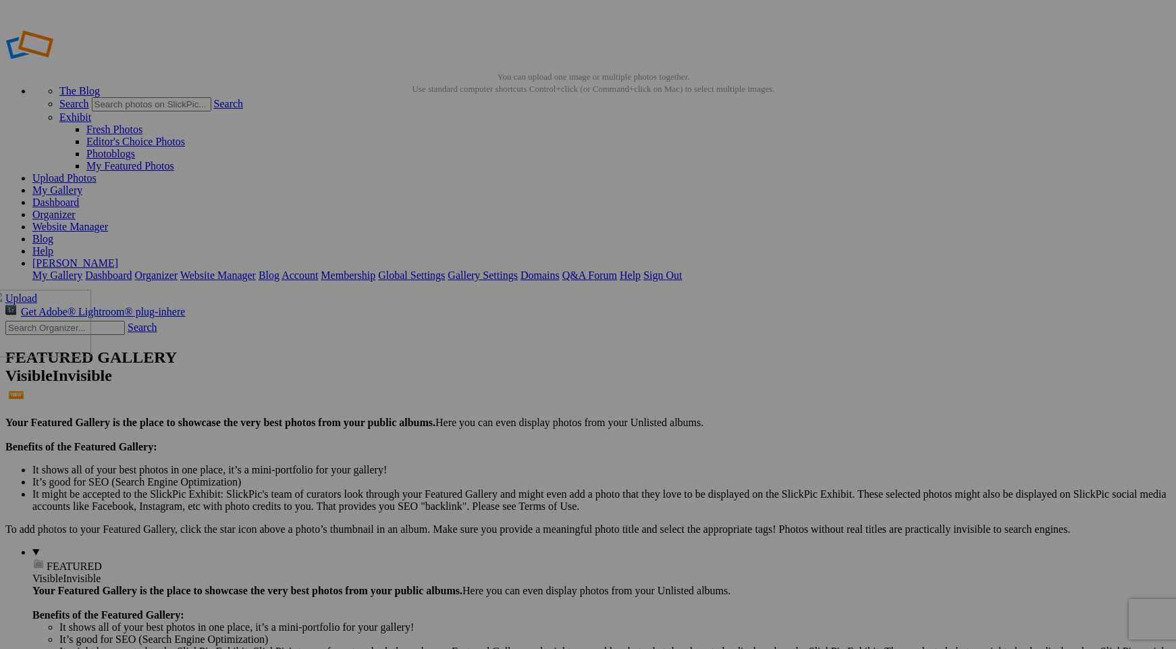
drag, startPoint x: 862, startPoint y: 191, endPoint x: 184, endPoint y: 383, distance: 704.8
drag, startPoint x: 979, startPoint y: 223, endPoint x: 689, endPoint y: 171, distance: 294.8
click at [108, 221] on link "Website Manager" at bounding box center [70, 226] width 76 height 11
